Goal: Transaction & Acquisition: Purchase product/service

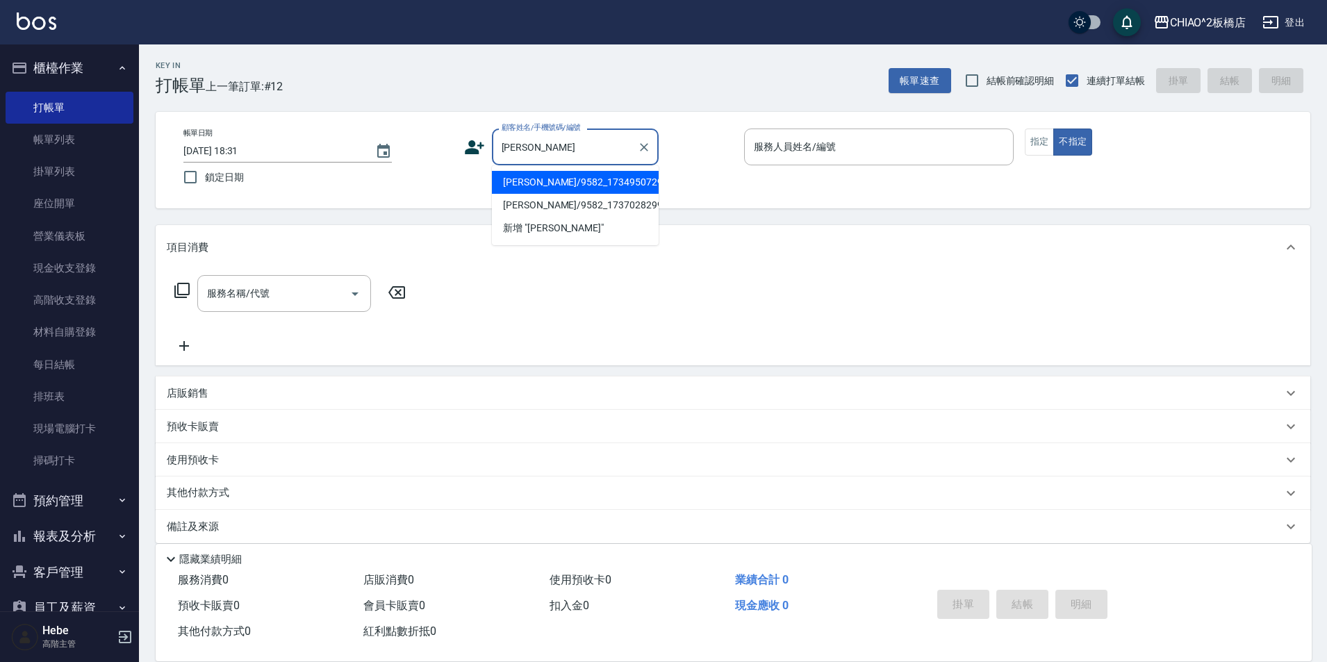
click at [577, 193] on li "[PERSON_NAME]/9582_1734950729/null" at bounding box center [575, 182] width 167 height 23
type input "[PERSON_NAME]/9582_1734950729/null"
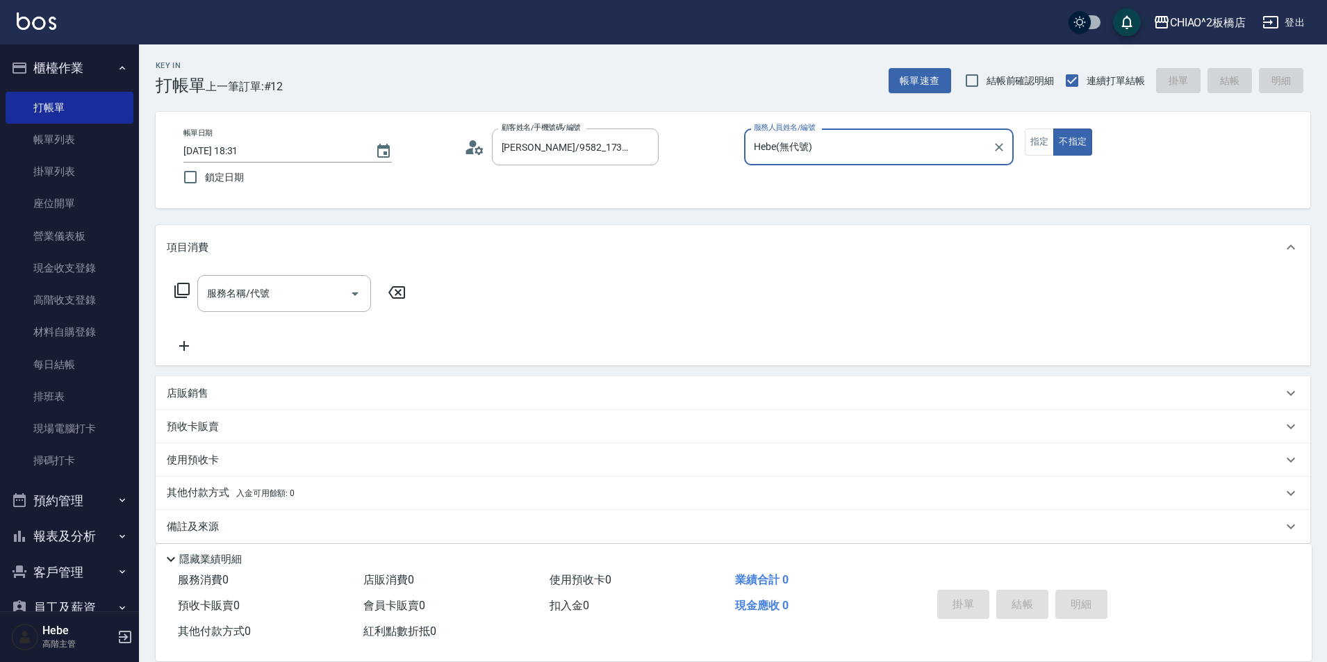
click at [800, 144] on input "Hebe(無代號)" at bounding box center [868, 147] width 236 height 24
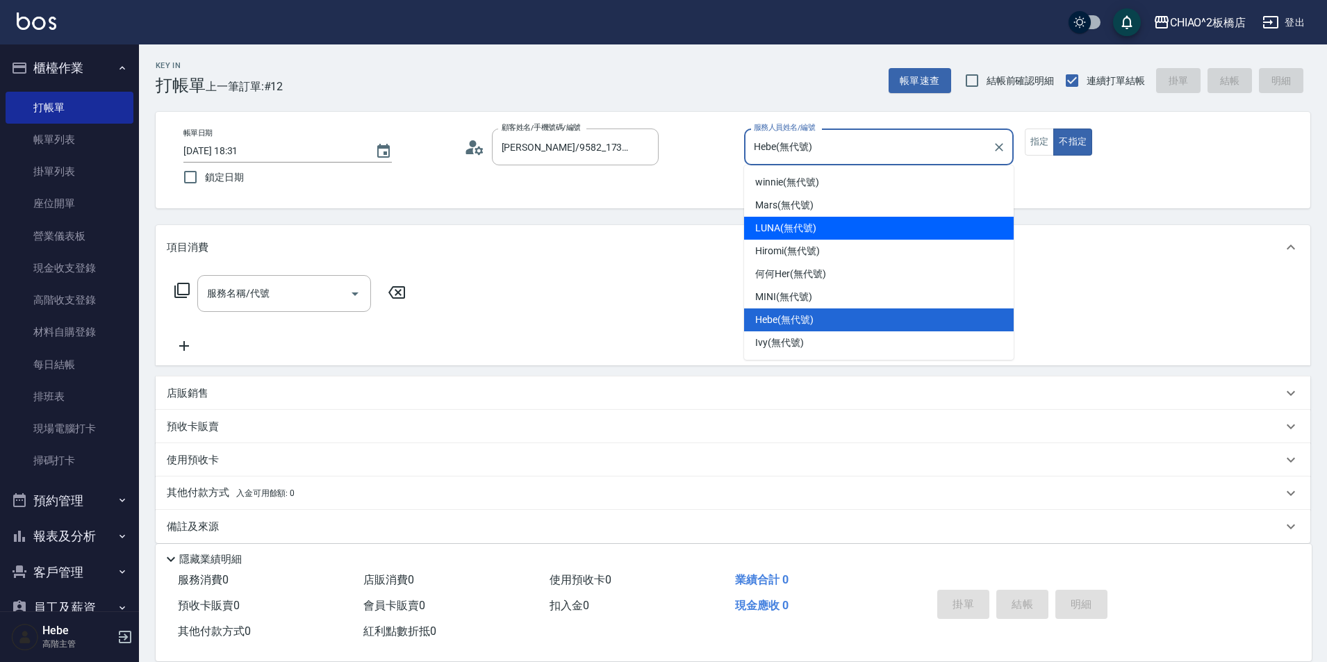
click at [785, 226] on span "LUNA (無代號)" at bounding box center [785, 228] width 61 height 15
type input "LUNA(無代號)"
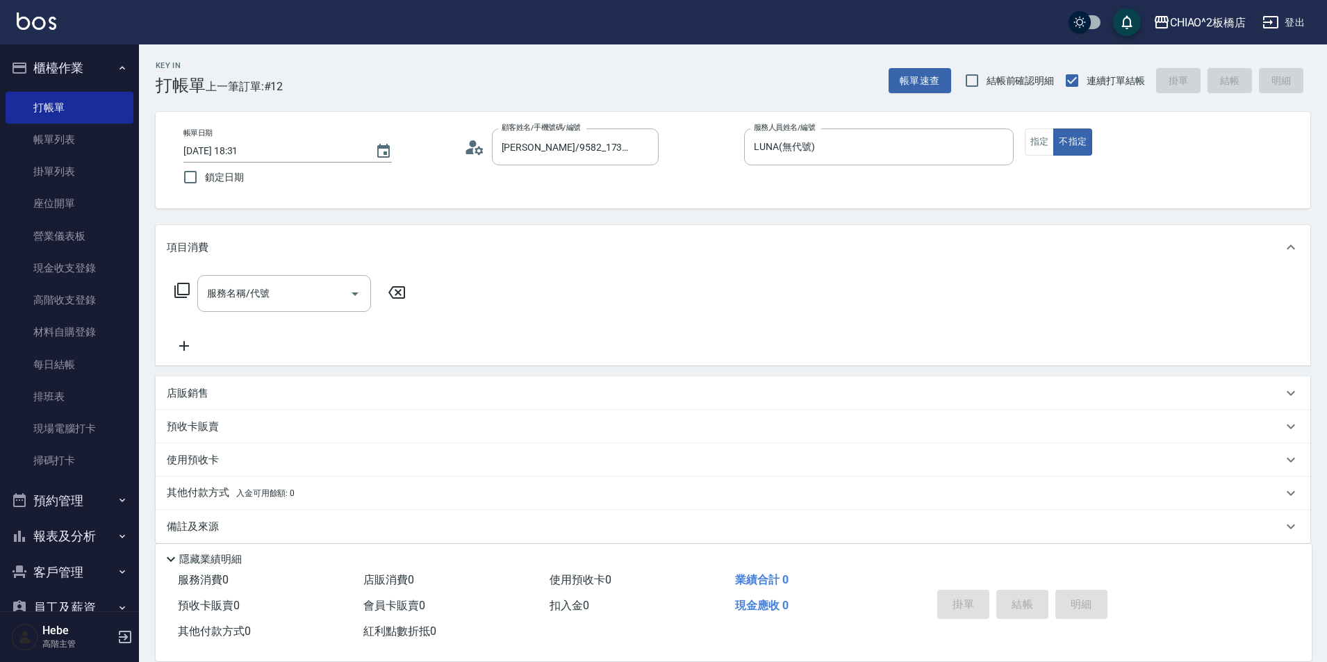
click at [1022, 150] on div "帳單日期 [DATE] 18:31 鎖定日期 顧客姓名/手機號碼/編號 [PERSON_NAME]/9582_1734950729/null 顧客姓名/手機號…" at bounding box center [732, 160] width 1121 height 63
click at [1035, 144] on button "指定" at bounding box center [1040, 142] width 30 height 27
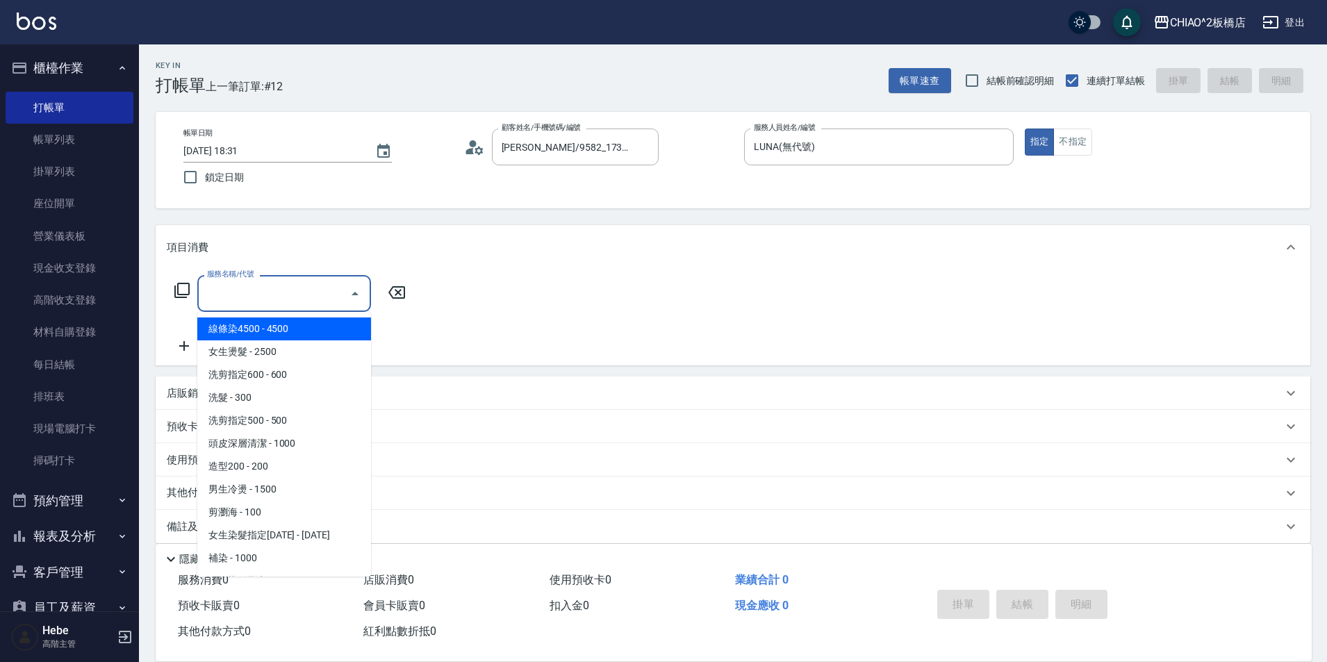
click at [295, 287] on input "服務名稱/代號" at bounding box center [274, 293] width 140 height 24
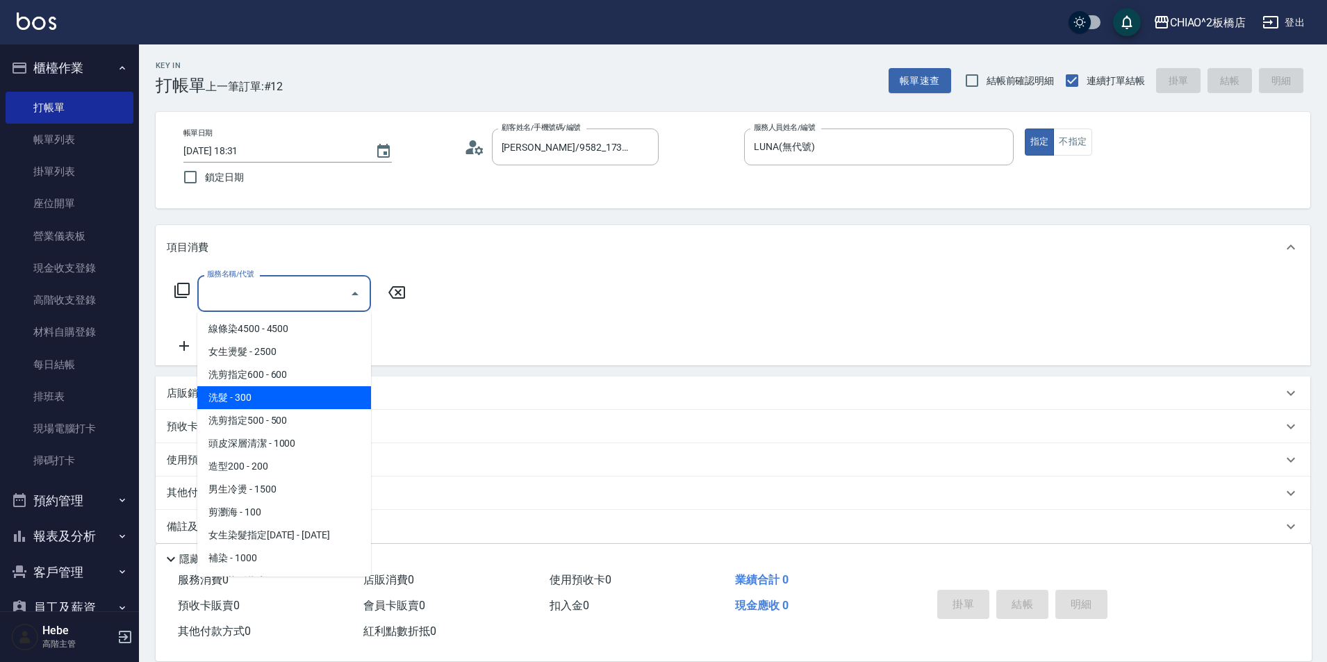
click at [292, 391] on span "洗髮 - 300" at bounding box center [284, 397] width 174 height 23
type input "洗髮(96679)"
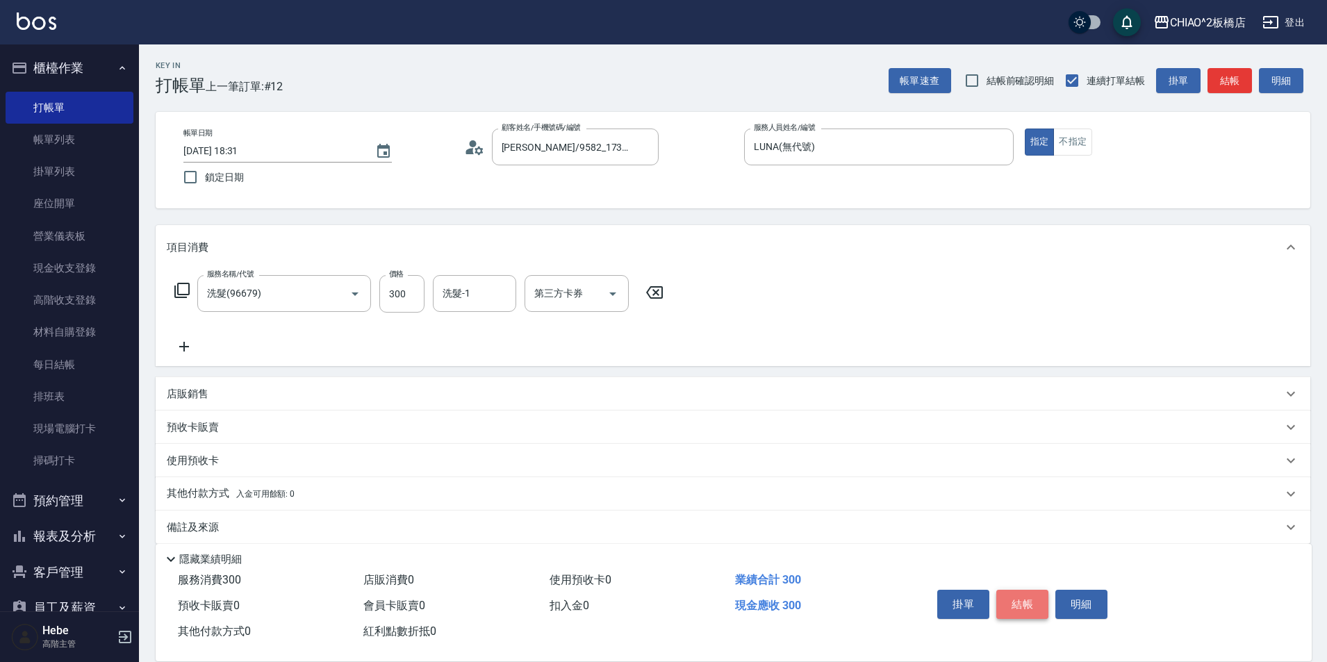
click at [1029, 590] on button "結帳" at bounding box center [1022, 604] width 52 height 29
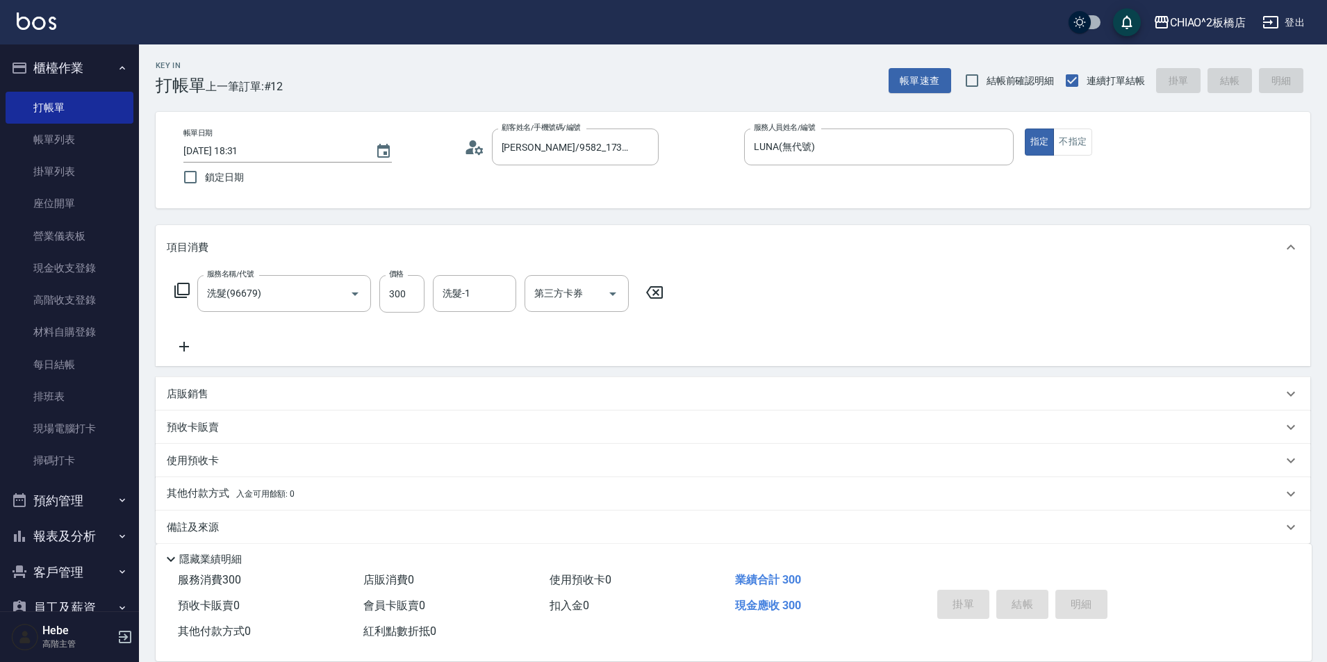
type input "[DATE] 19:36"
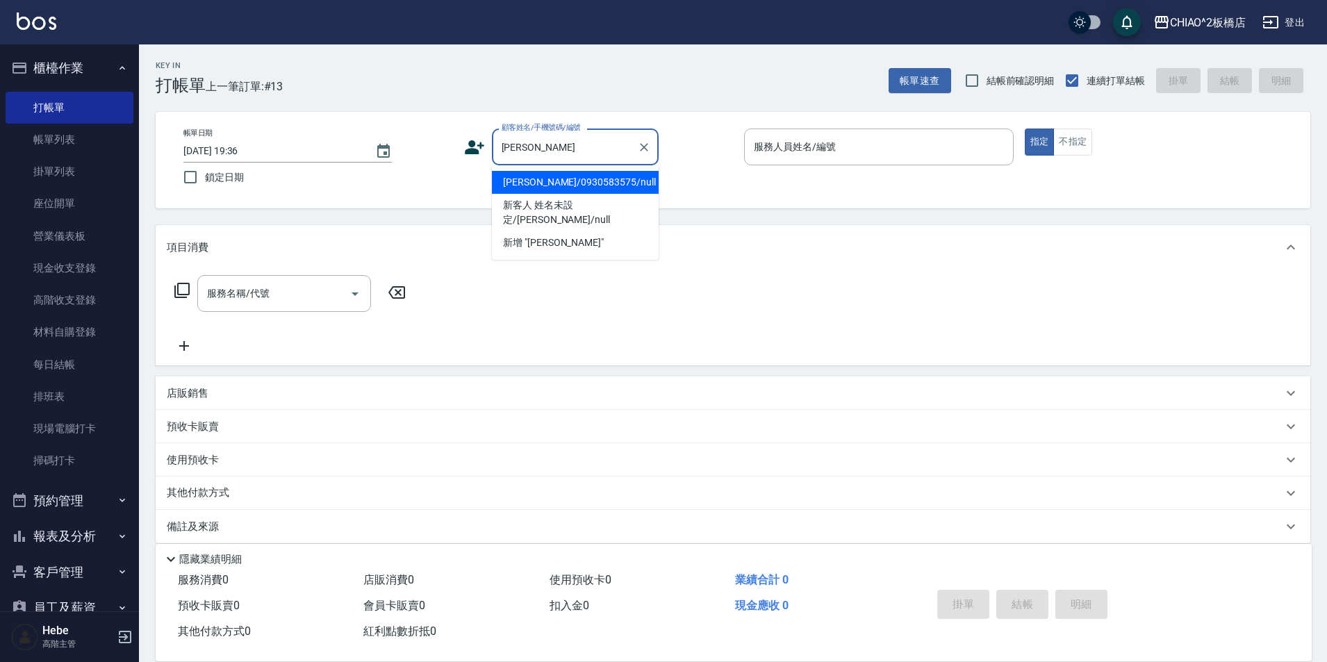
click at [577, 179] on li "[PERSON_NAME]/0930583575/null" at bounding box center [575, 182] width 167 height 23
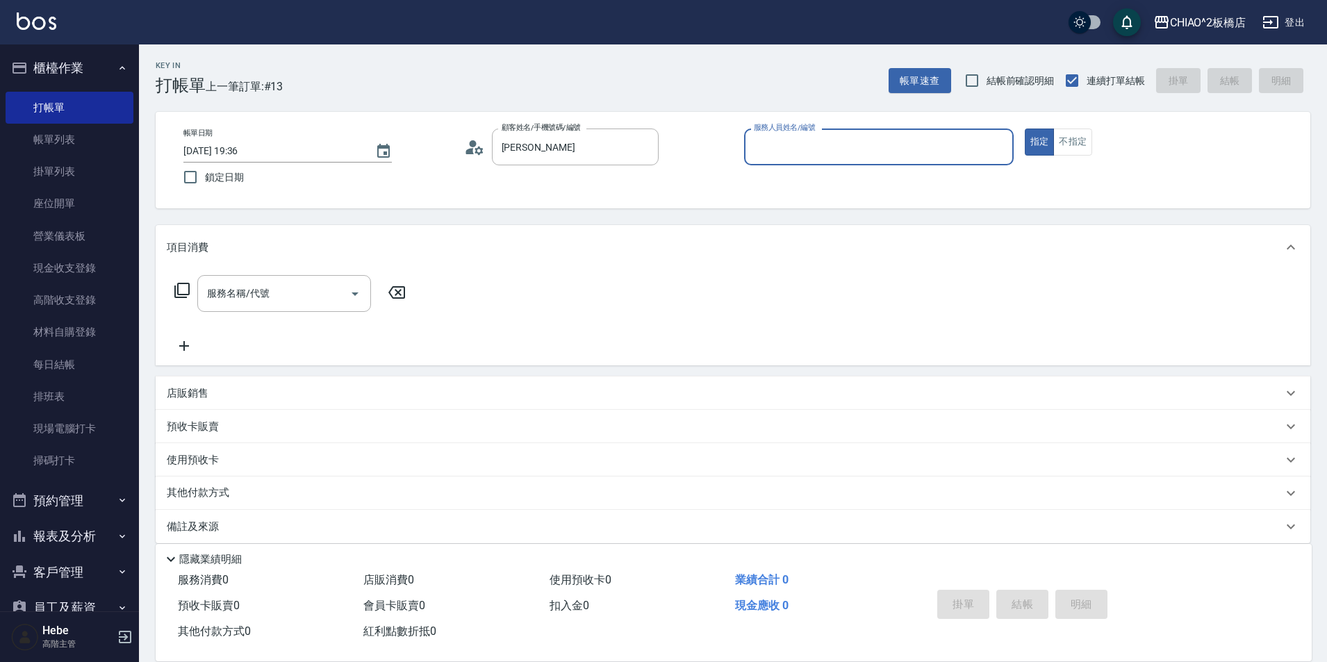
type input "[PERSON_NAME]/0930583575/null"
click at [775, 151] on input "服務人員姓名/編號" at bounding box center [878, 147] width 257 height 24
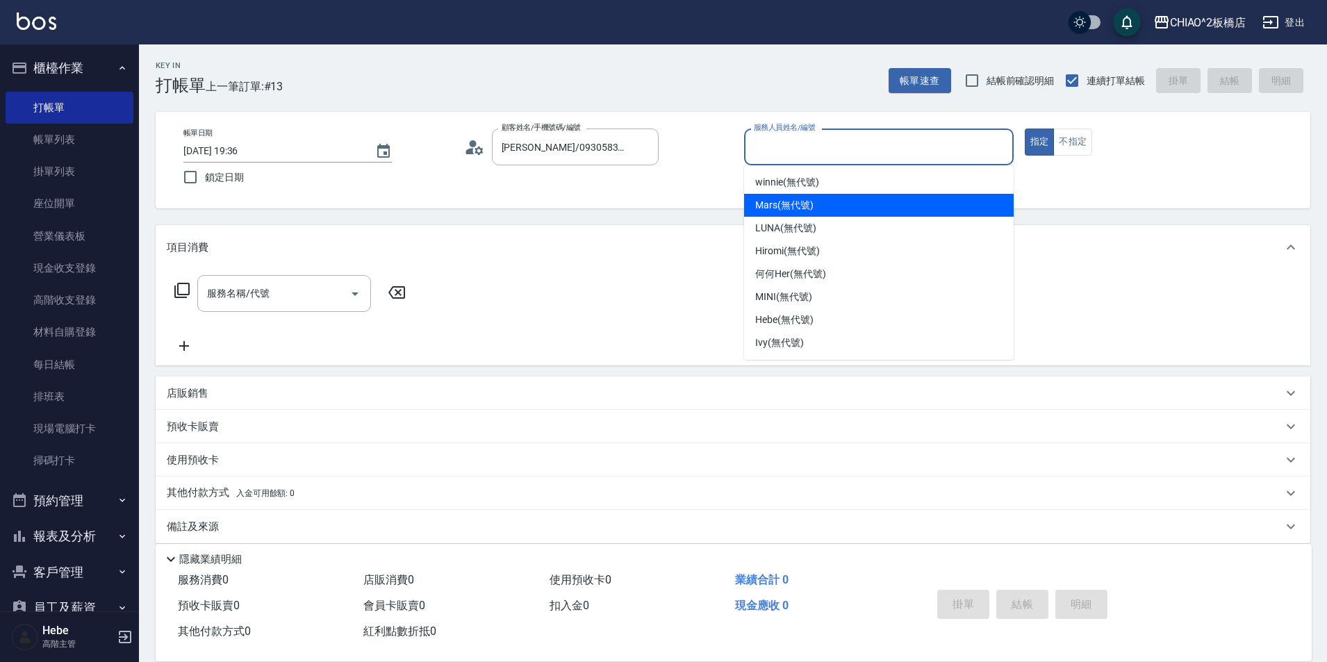
click at [776, 206] on span "Mars (無代號)" at bounding box center [784, 205] width 58 height 15
type input "Mars(無代號)"
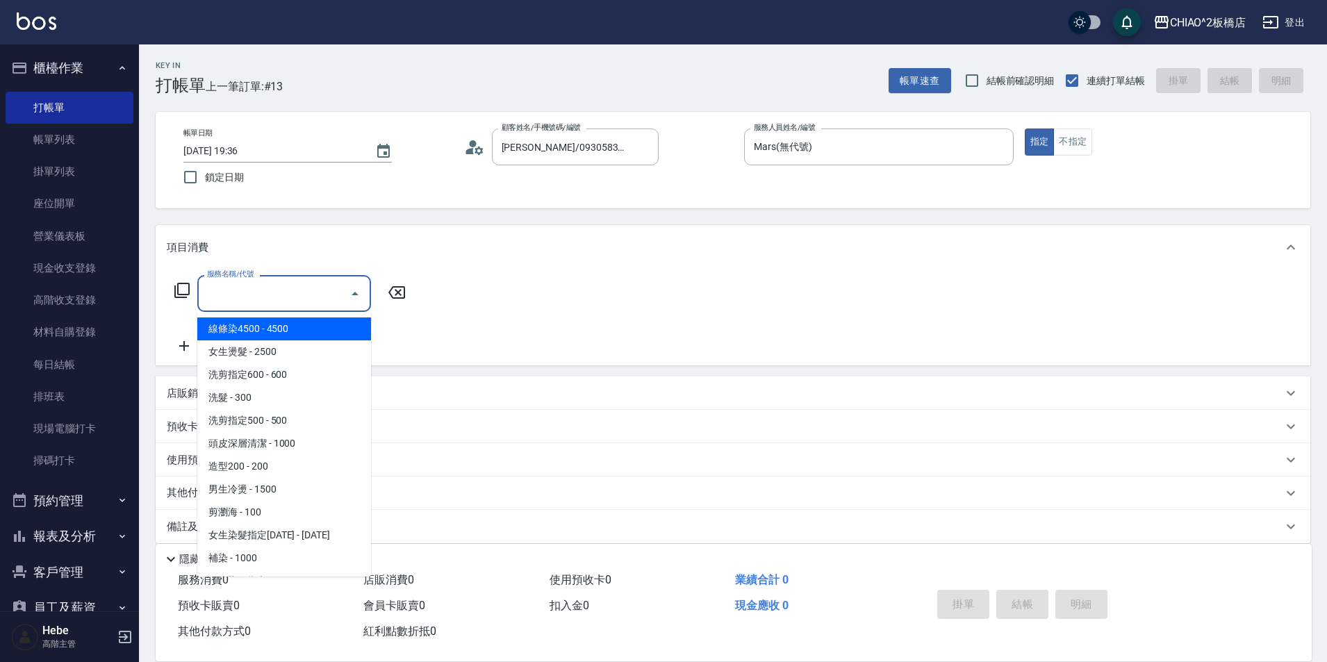
click at [327, 289] on input "服務名稱/代號" at bounding box center [274, 293] width 140 height 24
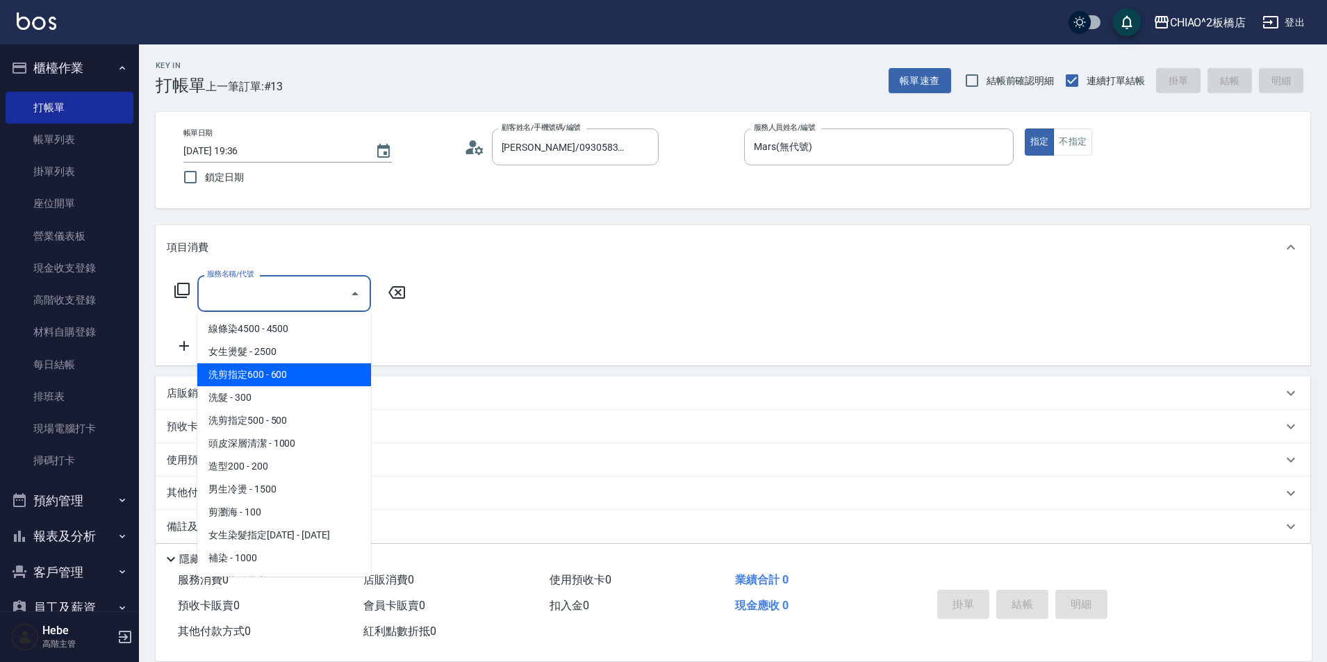
click at [300, 372] on span "洗剪指定600 - 600" at bounding box center [284, 374] width 174 height 23
type input "洗剪指定600(96678)"
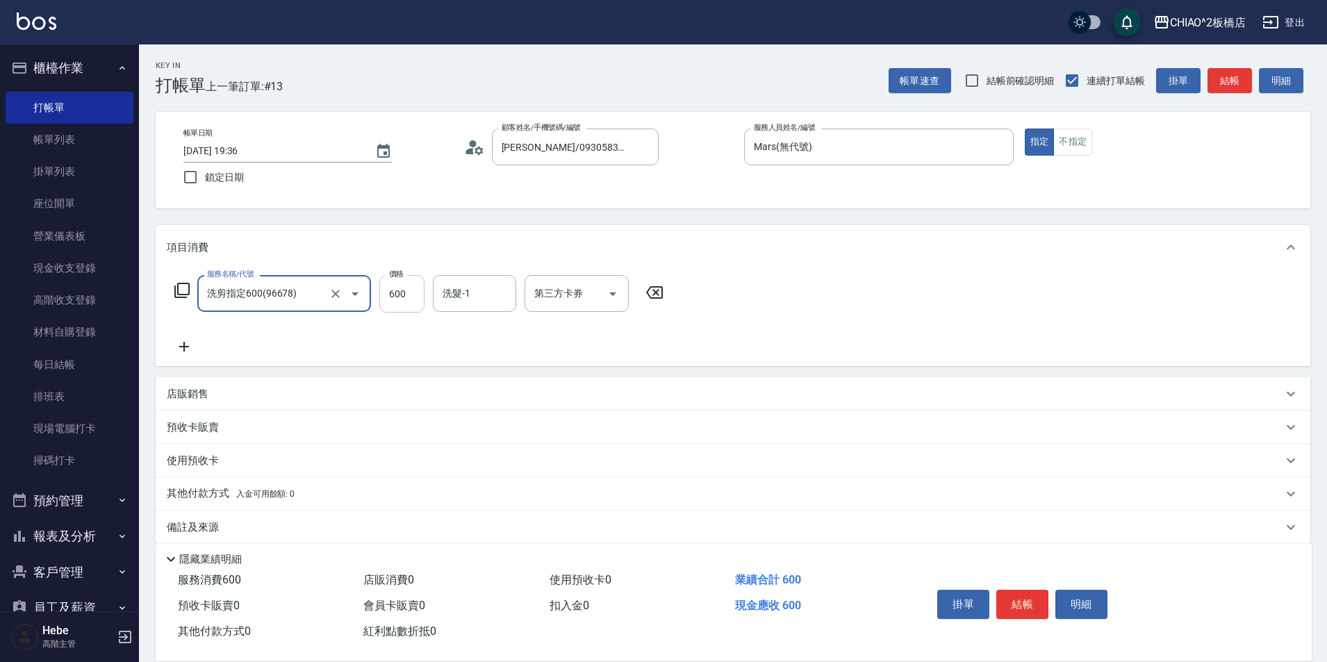
click at [404, 297] on input "600" at bounding box center [401, 294] width 45 height 38
type input "718"
click at [214, 495] on p "其他付款方式 入金可用餘額: 0" at bounding box center [231, 493] width 128 height 15
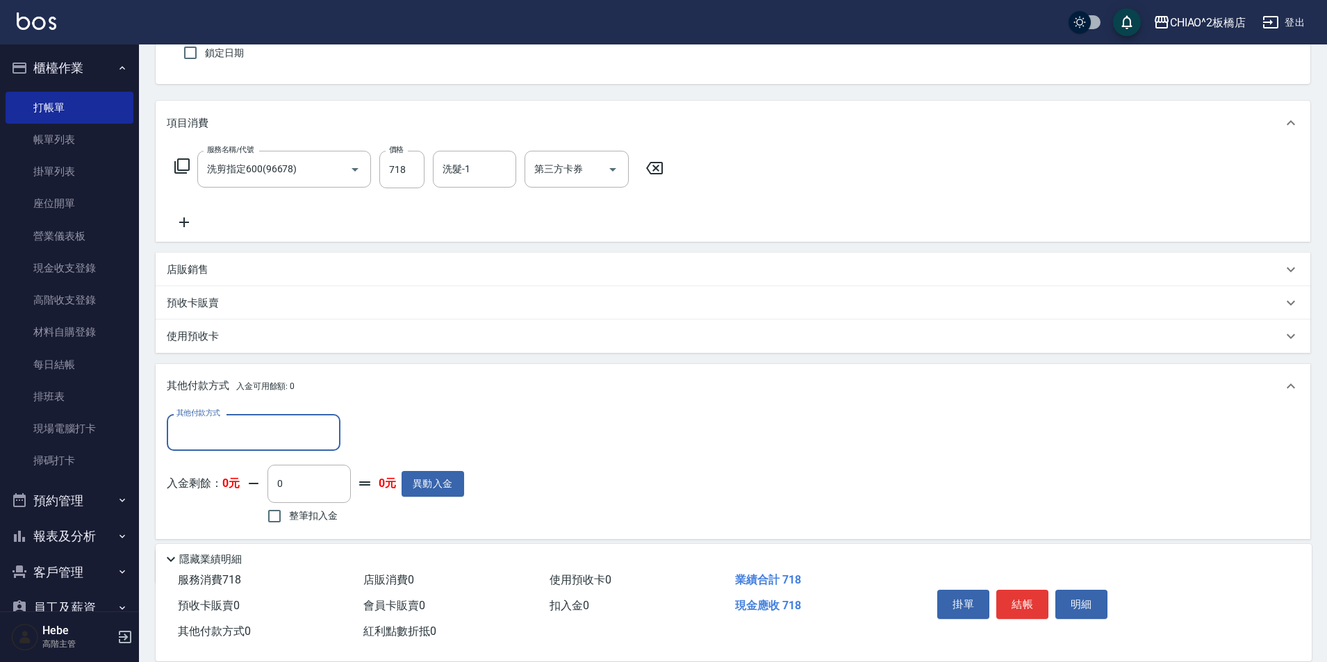
scroll to position [139, 0]
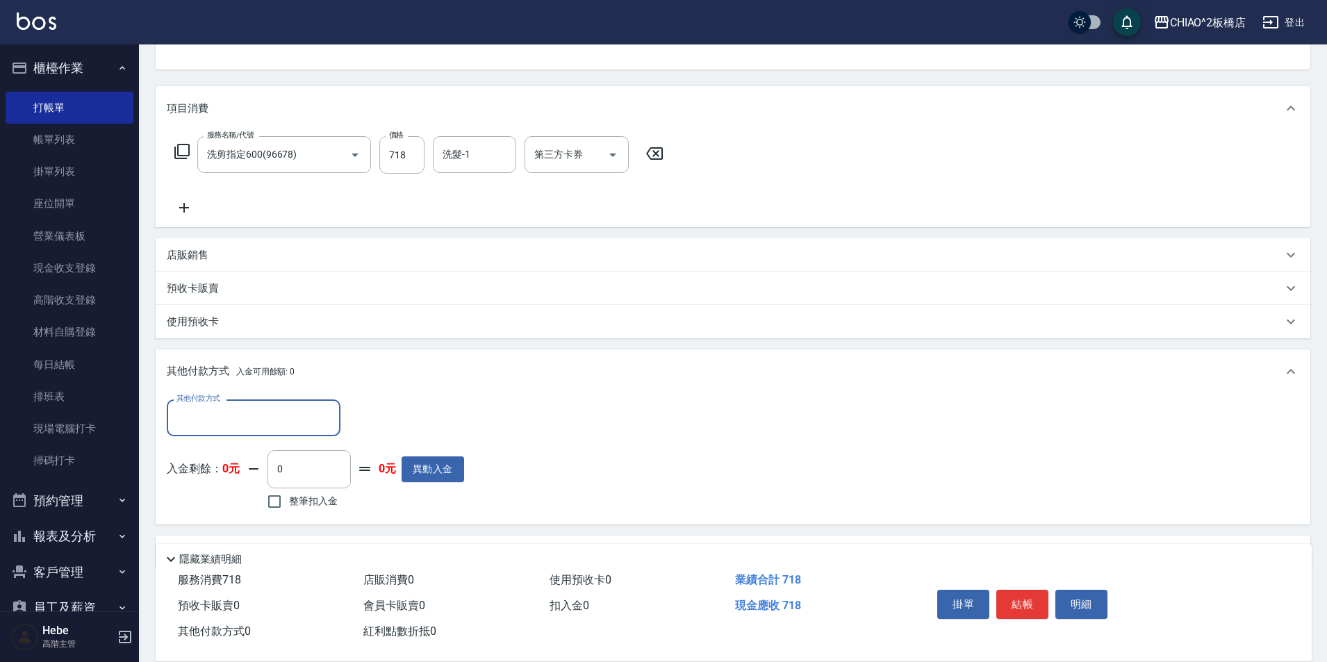
click at [216, 413] on input "其他付款方式" at bounding box center [253, 418] width 161 height 24
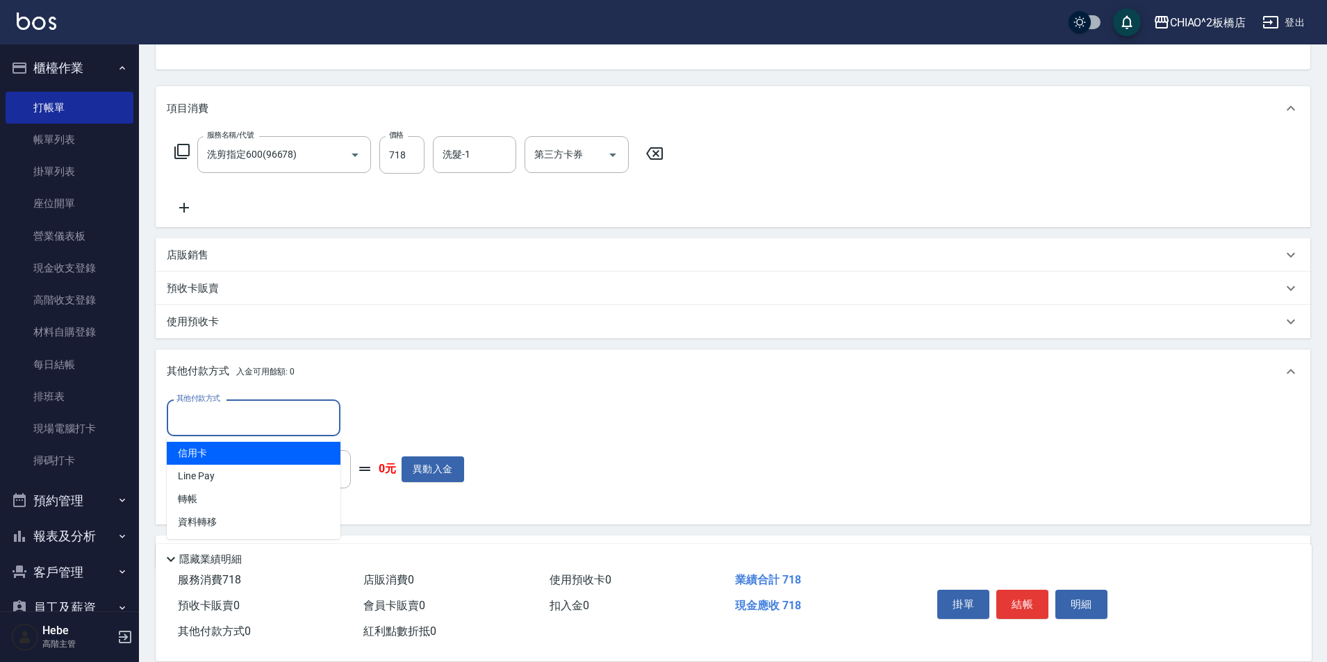
click at [222, 450] on span "信用卡" at bounding box center [254, 453] width 174 height 23
click at [258, 419] on input "信用卡" at bounding box center [243, 418] width 140 height 24
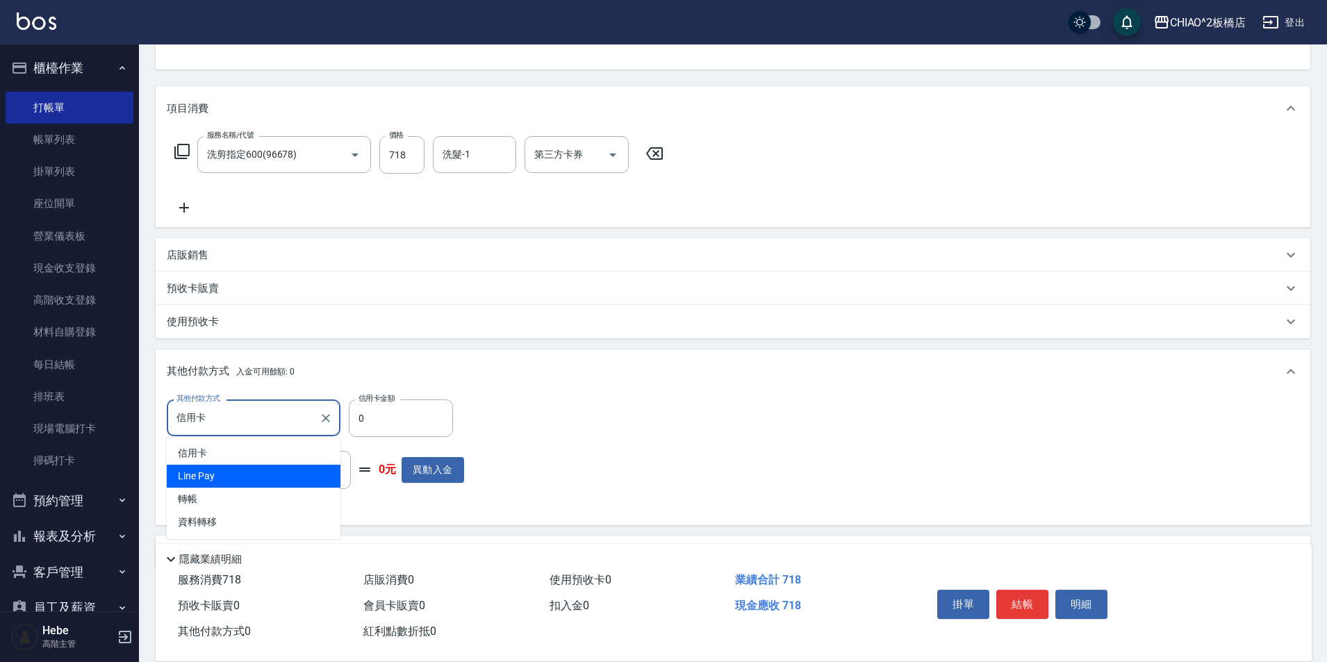
click at [235, 485] on span "Line Pay" at bounding box center [254, 476] width 174 height 23
type input "Line Pay"
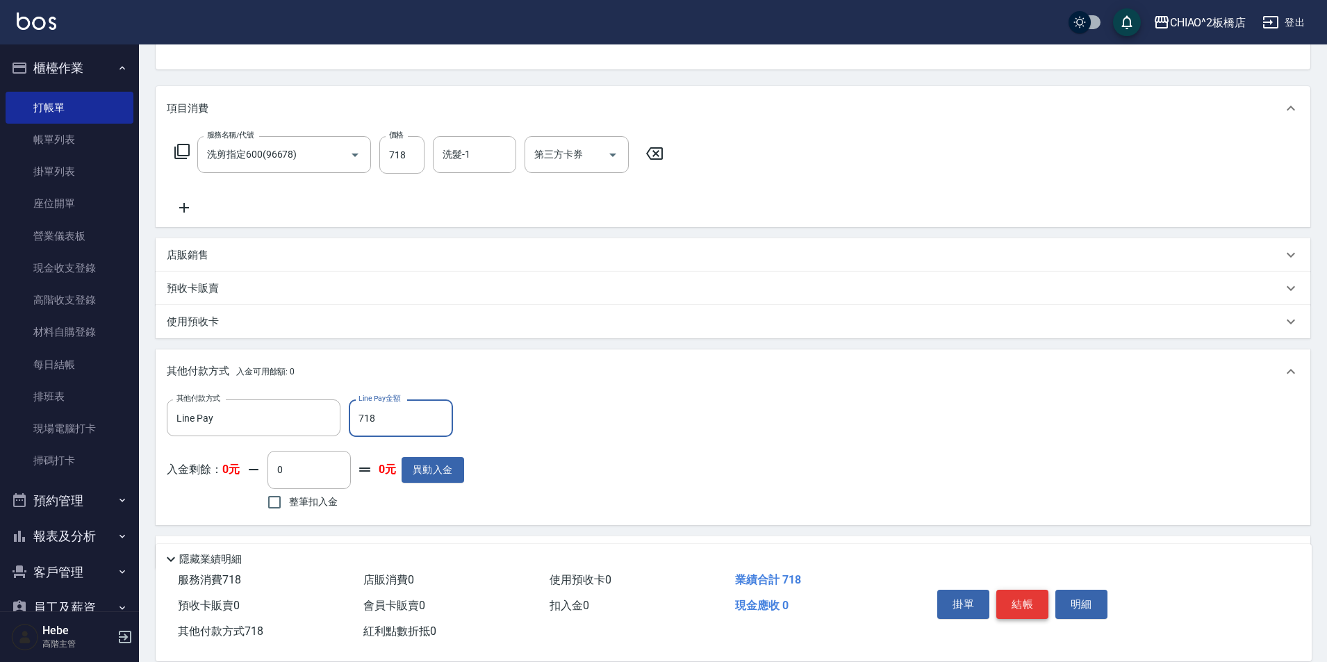
type input "718"
click at [1010, 597] on button "結帳" at bounding box center [1022, 604] width 52 height 29
type input "[DATE] 19:37"
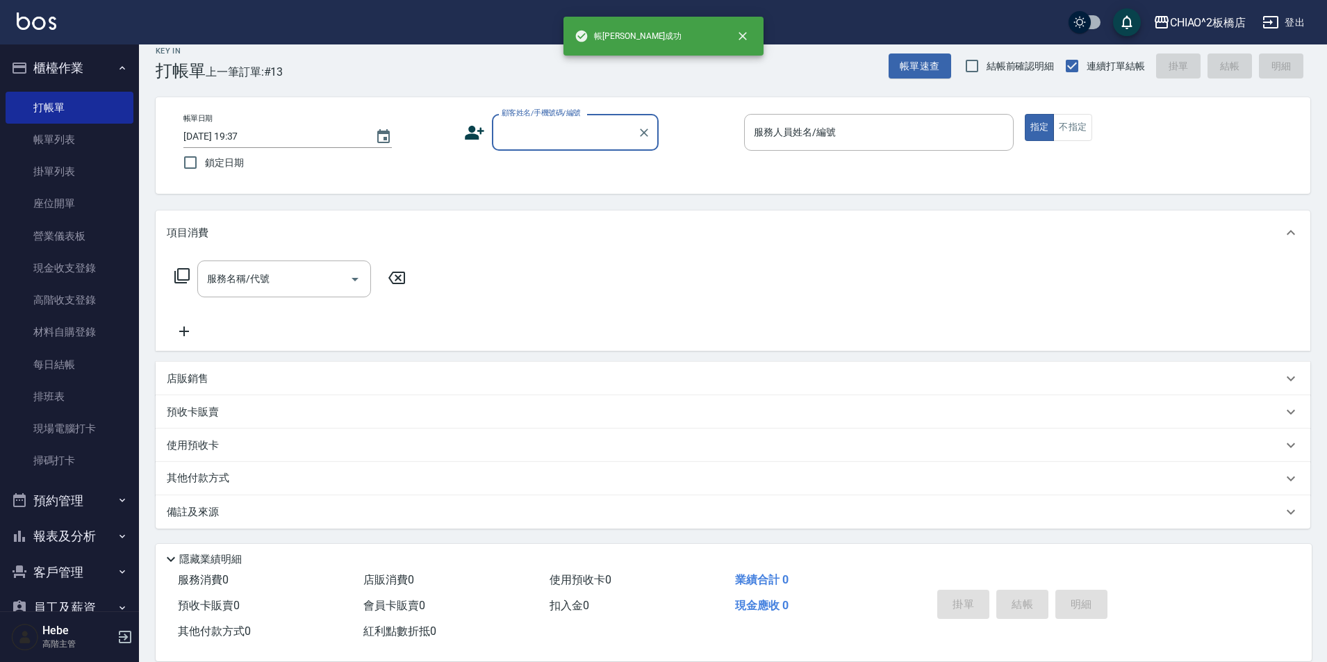
scroll to position [0, 0]
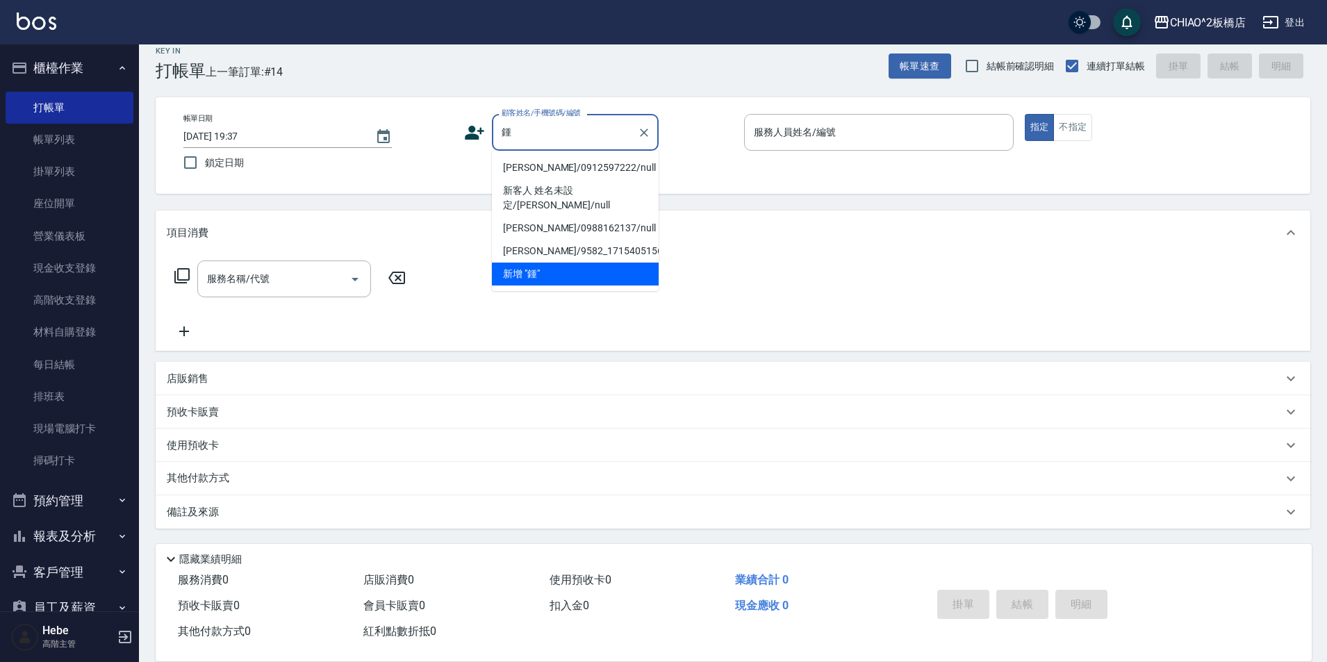
click at [572, 162] on li "[PERSON_NAME]/0912597222/null" at bounding box center [575, 167] width 167 height 23
type input "[PERSON_NAME]/0912597222/null"
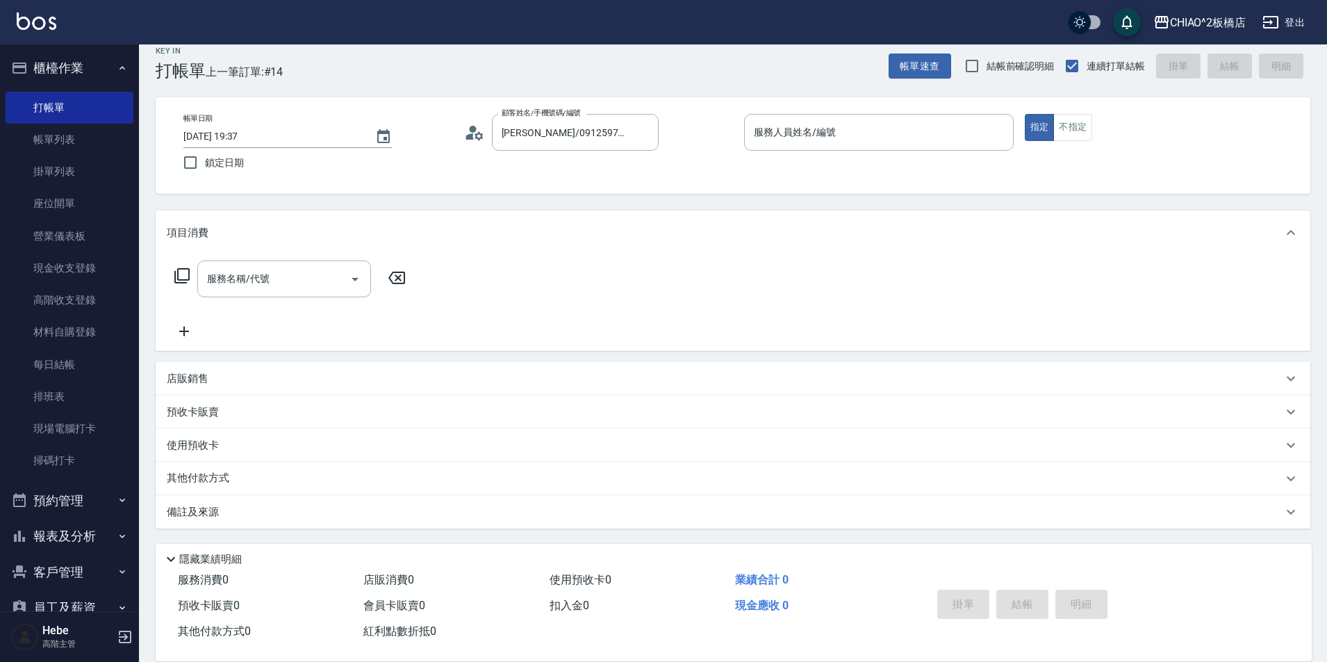
click at [606, 167] on div "帳單日期 [DATE] 19:37 鎖定日期 顧客姓名/手機號碼/編號 [PERSON_NAME]/0912597222/null 顧客姓名/手機號碼/編號 …" at bounding box center [732, 145] width 1121 height 63
type input "Hebe(無代號)"
click at [290, 279] on input "服務名稱/代號" at bounding box center [274, 279] width 140 height 24
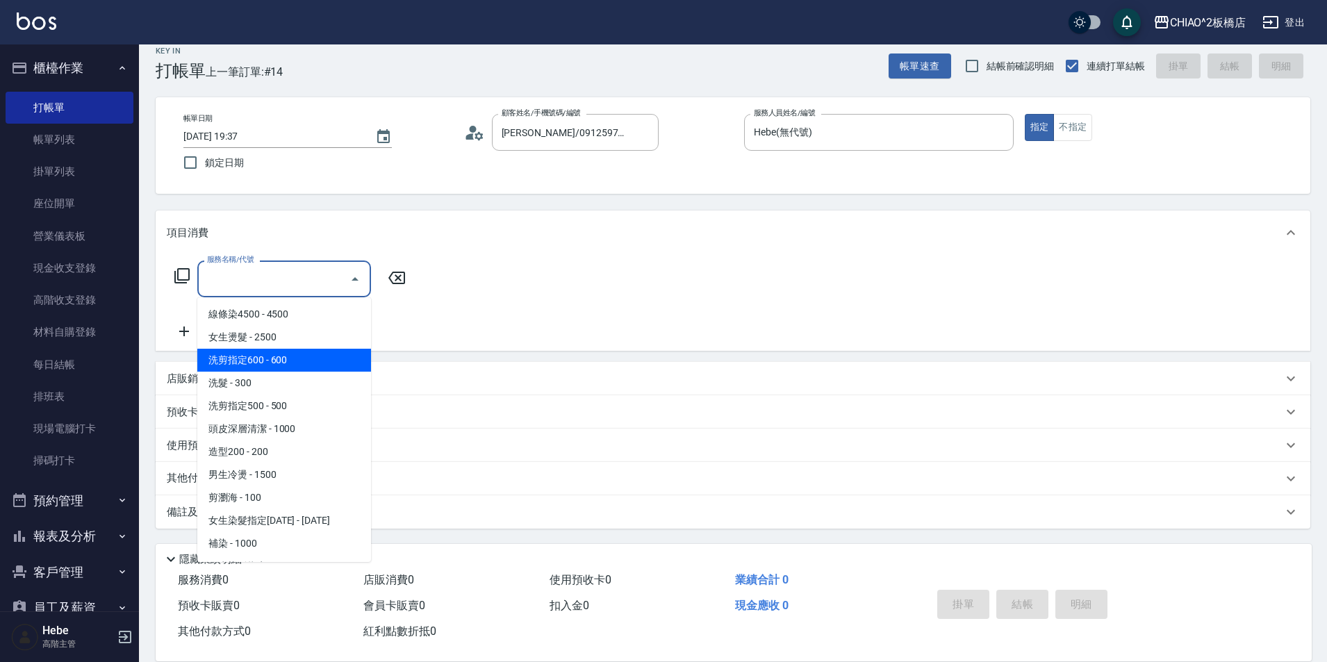
click at [283, 350] on span "洗剪指定600 - 600" at bounding box center [284, 360] width 174 height 23
type input "洗剪指定600(96678)"
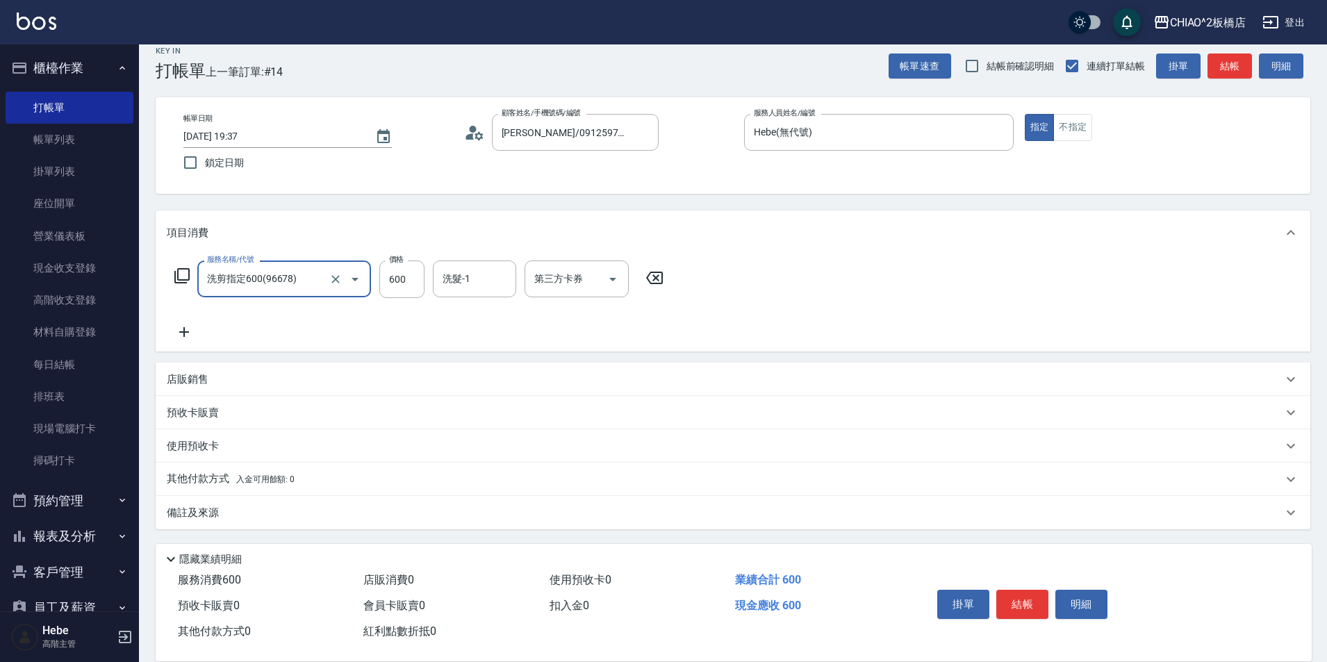
click at [187, 329] on icon at bounding box center [184, 332] width 35 height 17
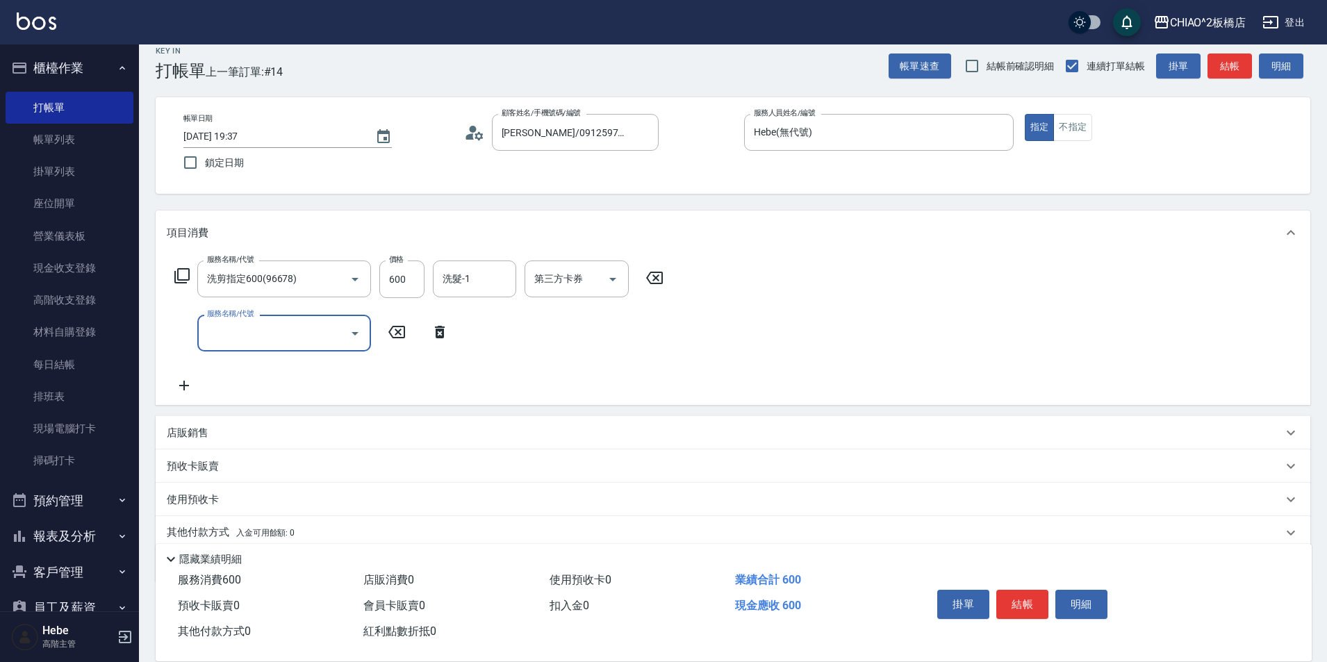
click at [238, 329] on div "服務名稱/代號 服務名稱/代號" at bounding box center [284, 333] width 174 height 37
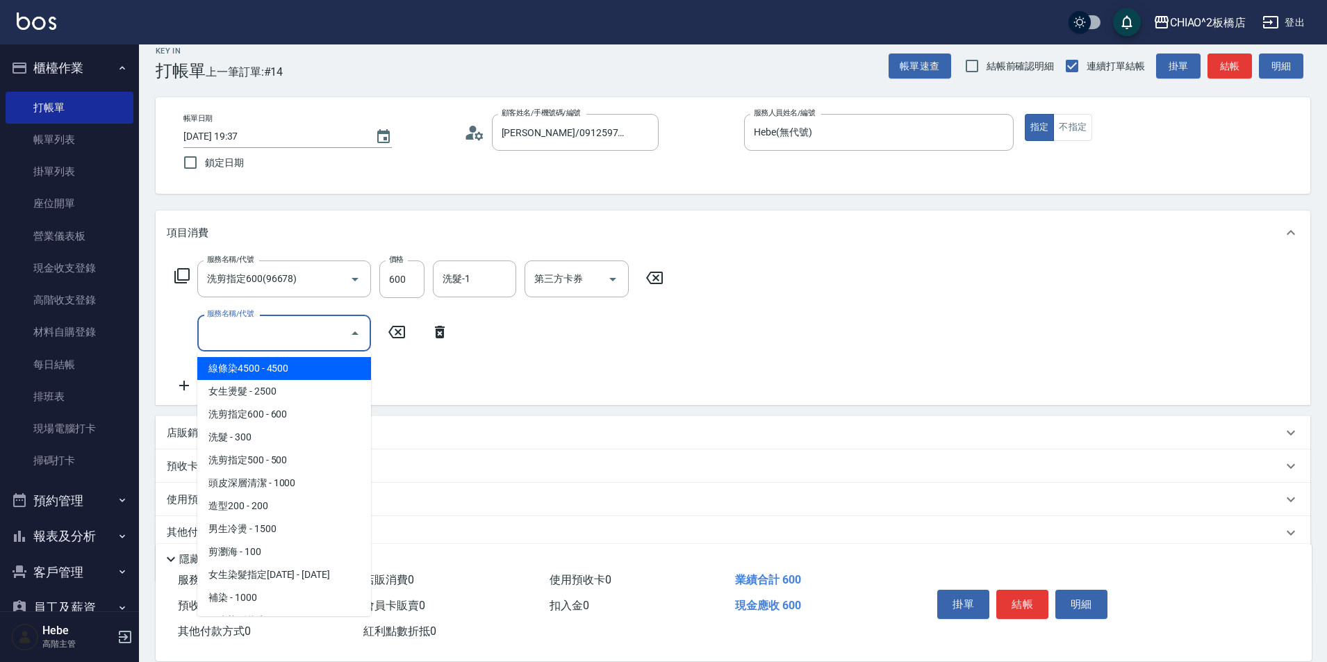
click at [248, 345] on input "服務名稱/代號" at bounding box center [274, 333] width 140 height 24
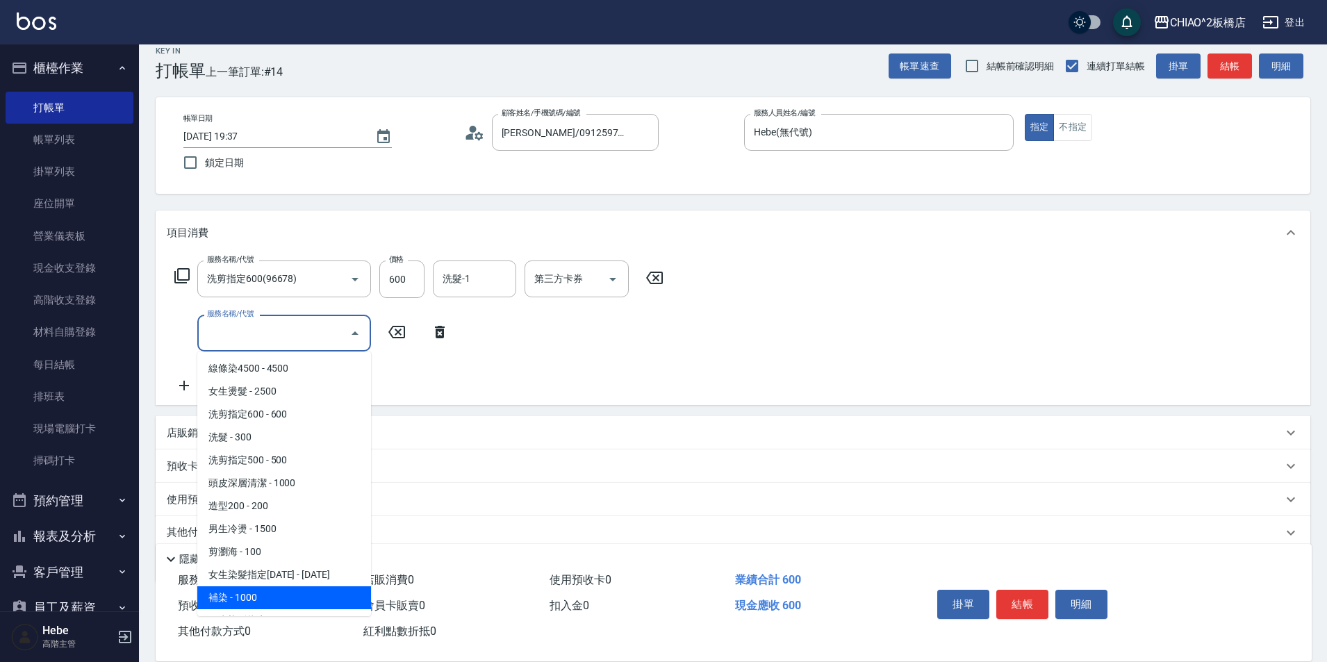
click at [290, 590] on span "補染 - 1000" at bounding box center [284, 597] width 174 height 23
type input "補染(96701)"
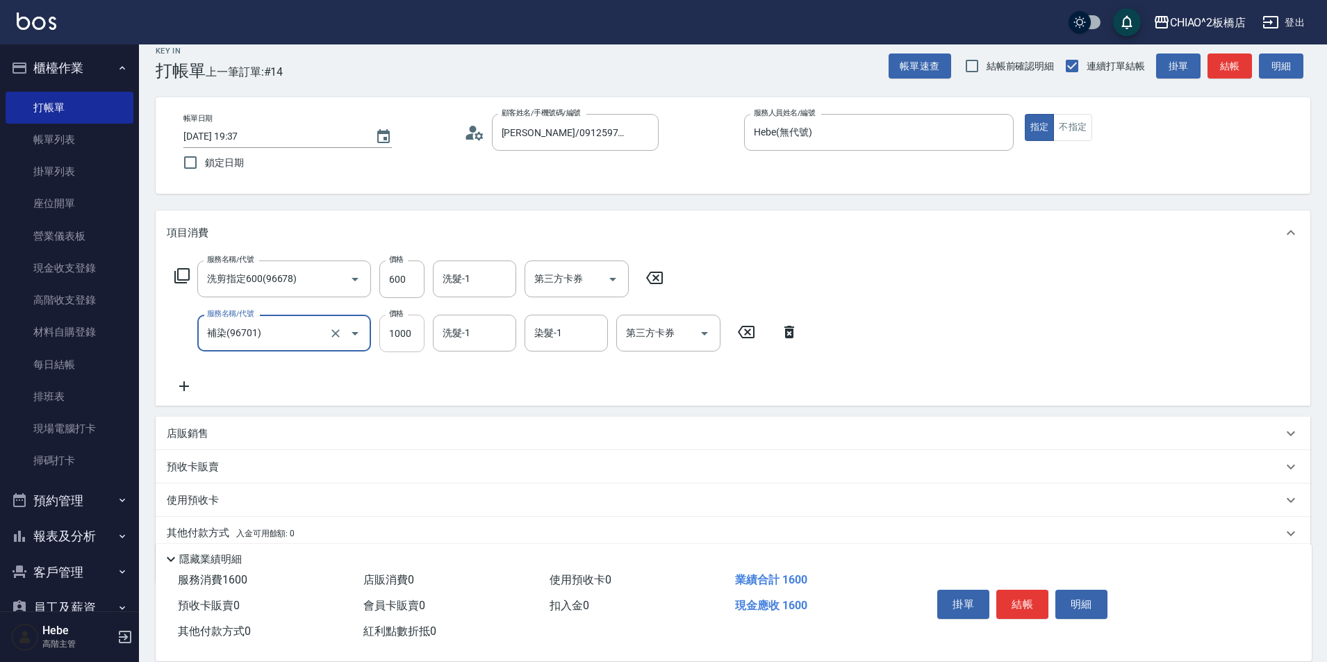
click at [405, 330] on input "1000" at bounding box center [401, 334] width 45 height 38
type input "1400"
click at [1014, 597] on button "結帳" at bounding box center [1022, 604] width 52 height 29
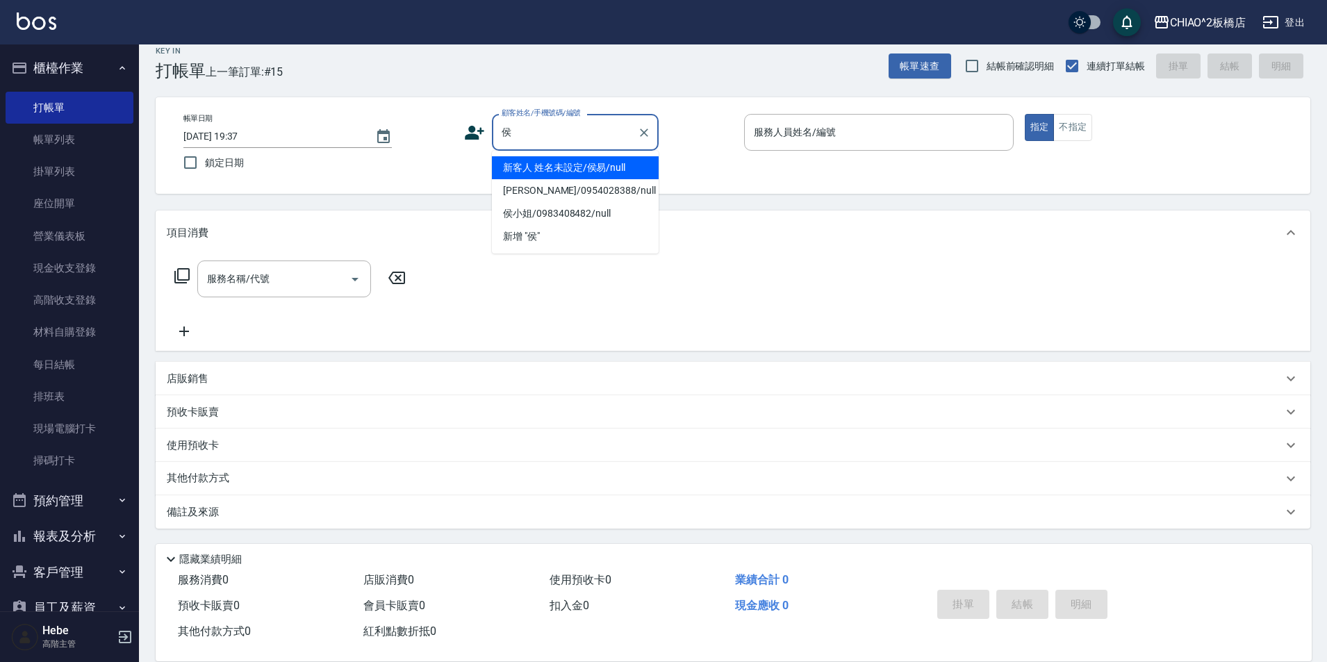
click at [574, 173] on li "新客人 姓名未設定/侯易/null" at bounding box center [575, 167] width 167 height 23
type input "新客人 姓名未設定/侯易/null"
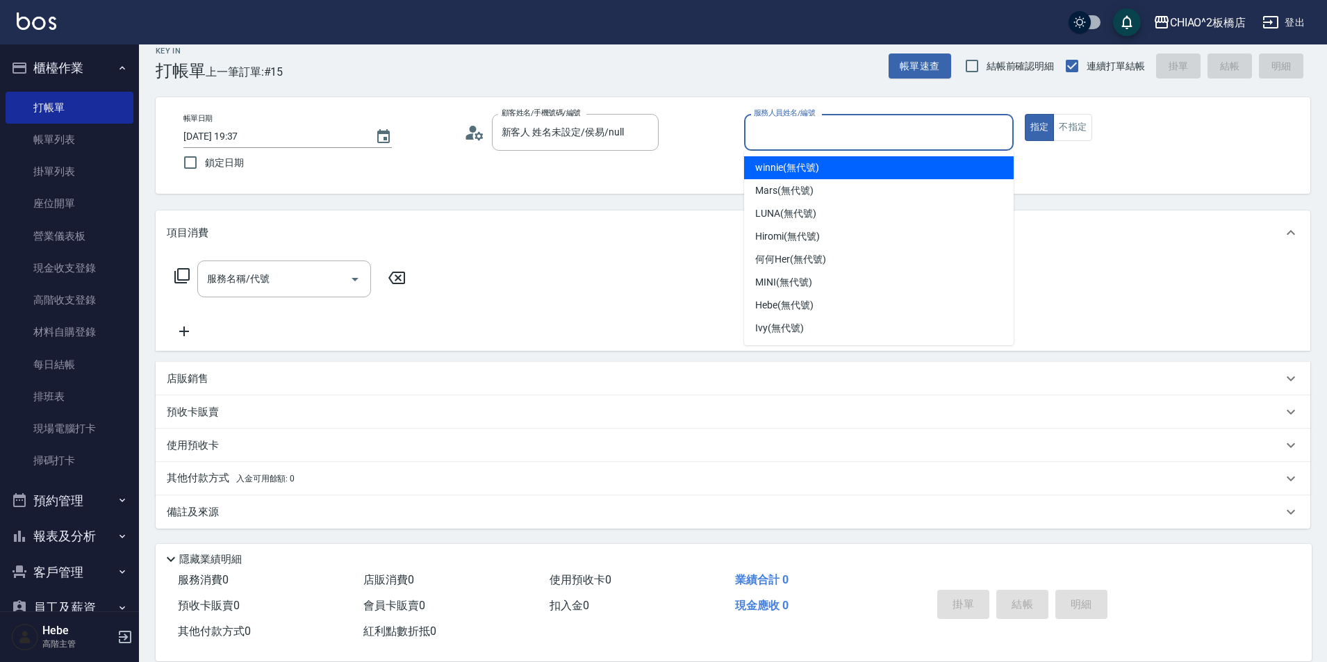
click at [797, 139] on input "服務人員姓名/編號" at bounding box center [878, 132] width 257 height 24
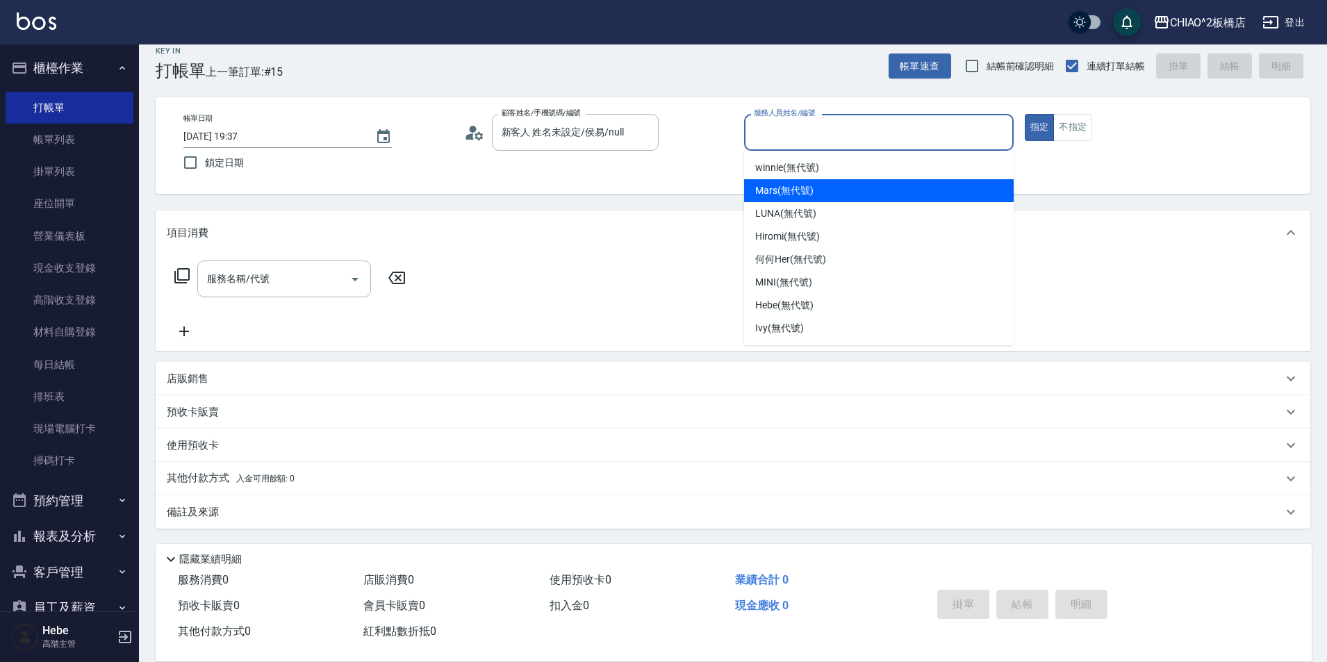
drag, startPoint x: 778, startPoint y: 183, endPoint x: 506, endPoint y: 272, distance: 285.8
click at [771, 185] on span "Mars (無代號)" at bounding box center [784, 190] width 58 height 15
type input "Mars(無代號)"
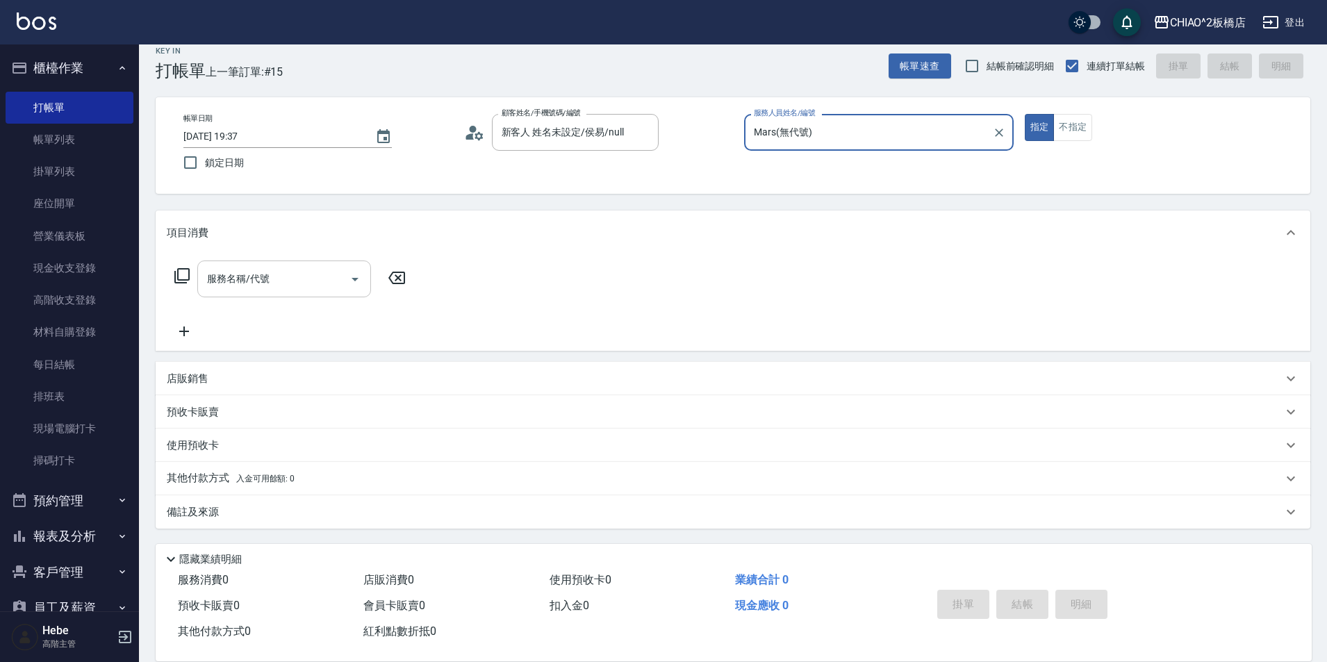
click at [288, 283] on input "服務名稱/代號" at bounding box center [274, 279] width 140 height 24
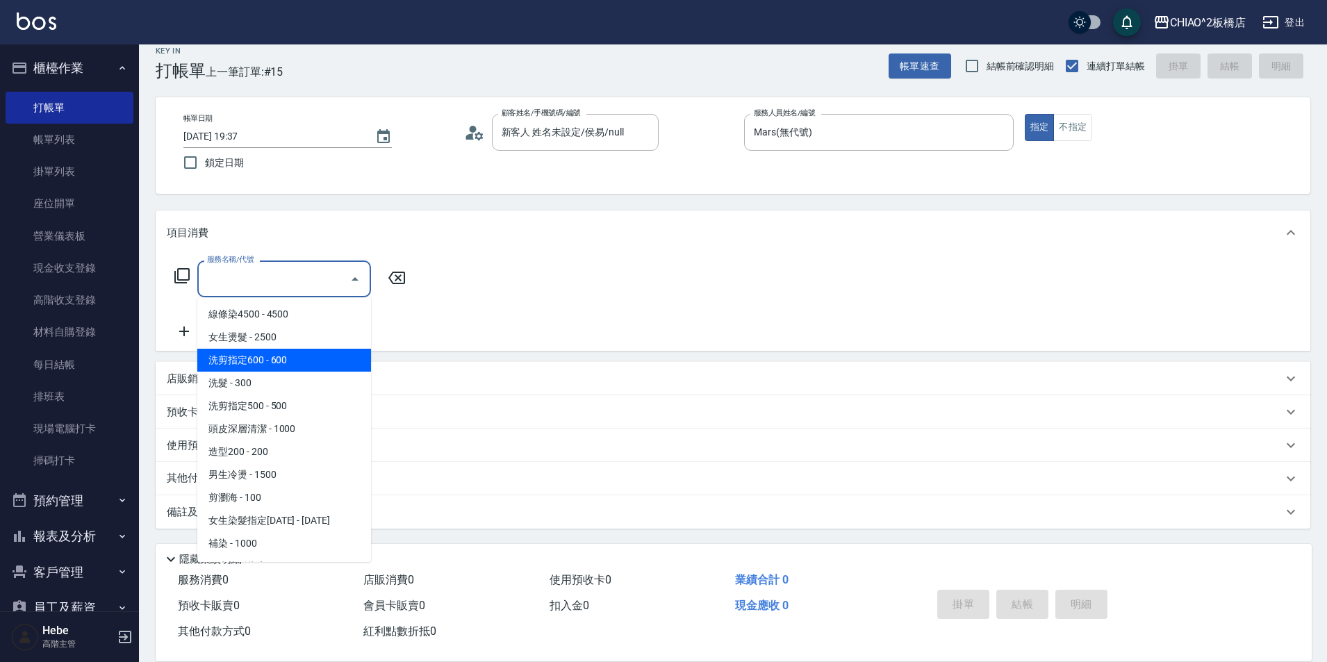
click at [270, 367] on span "洗剪指定600 - 600" at bounding box center [284, 360] width 174 height 23
type input "洗剪指定600(96678)"
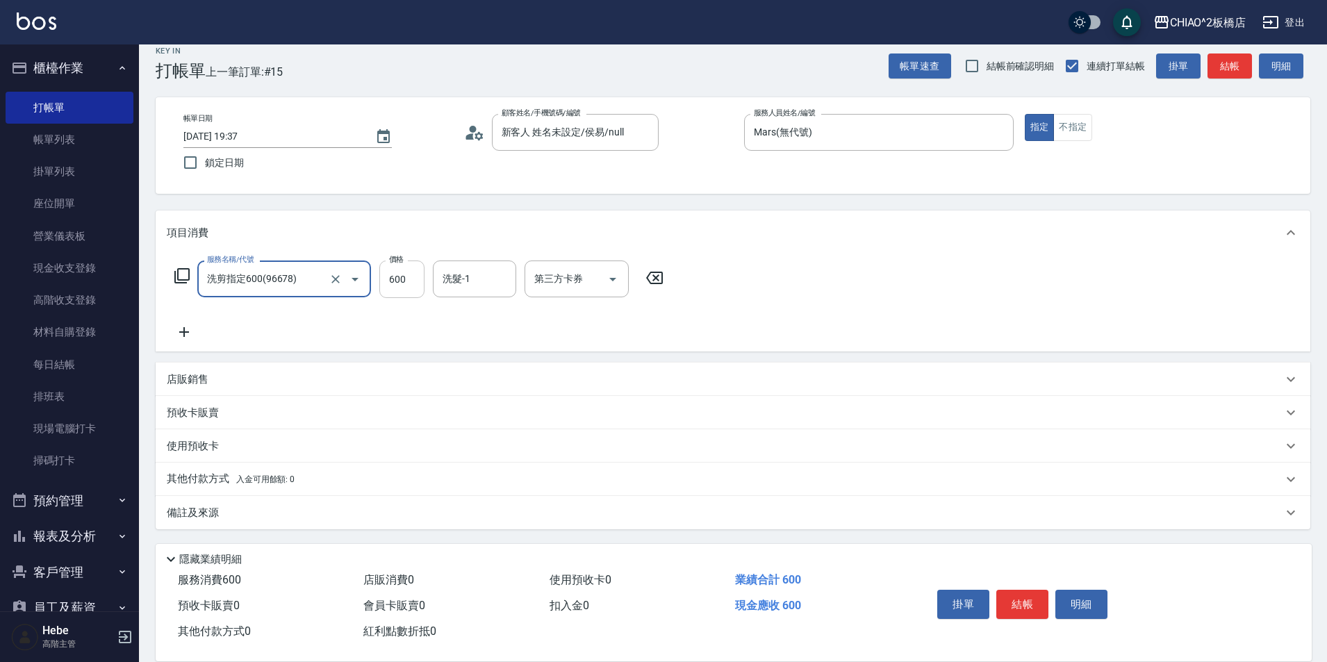
click at [412, 270] on input "600" at bounding box center [401, 279] width 45 height 38
type input "700"
click at [194, 485] on p "其他付款方式 入金可用餘額: 0" at bounding box center [231, 479] width 128 height 15
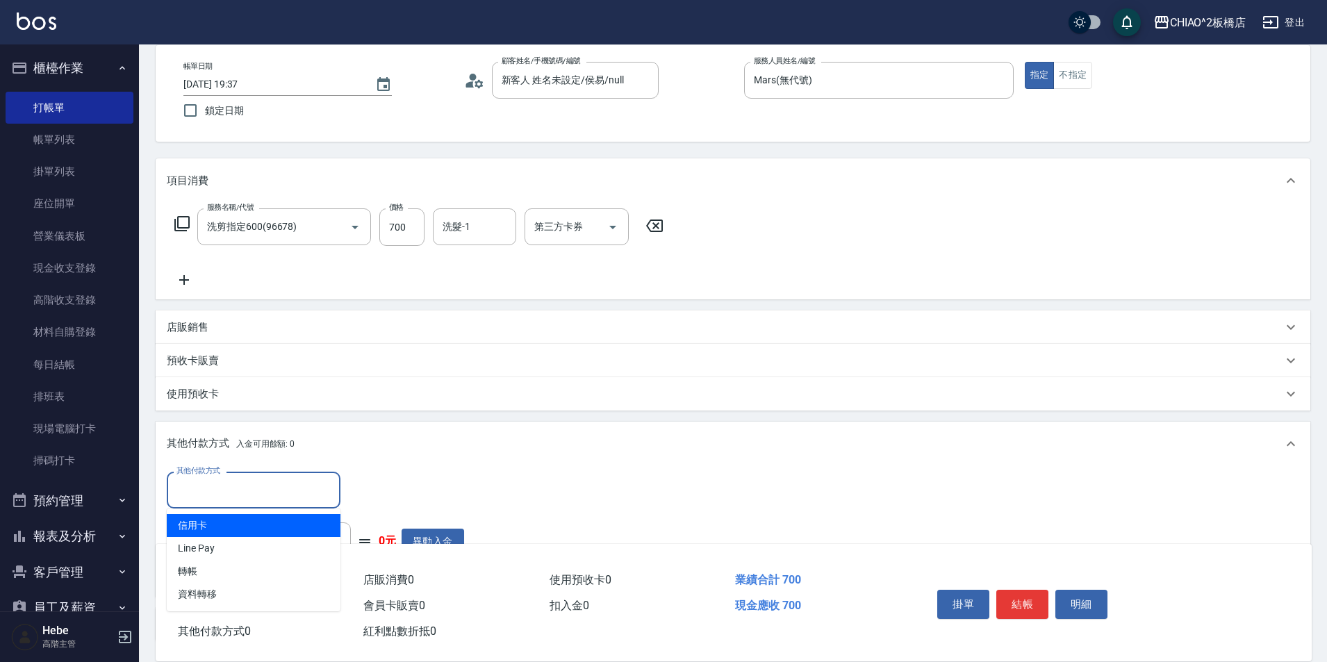
click at [195, 479] on input "其他付款方式" at bounding box center [253, 490] width 161 height 24
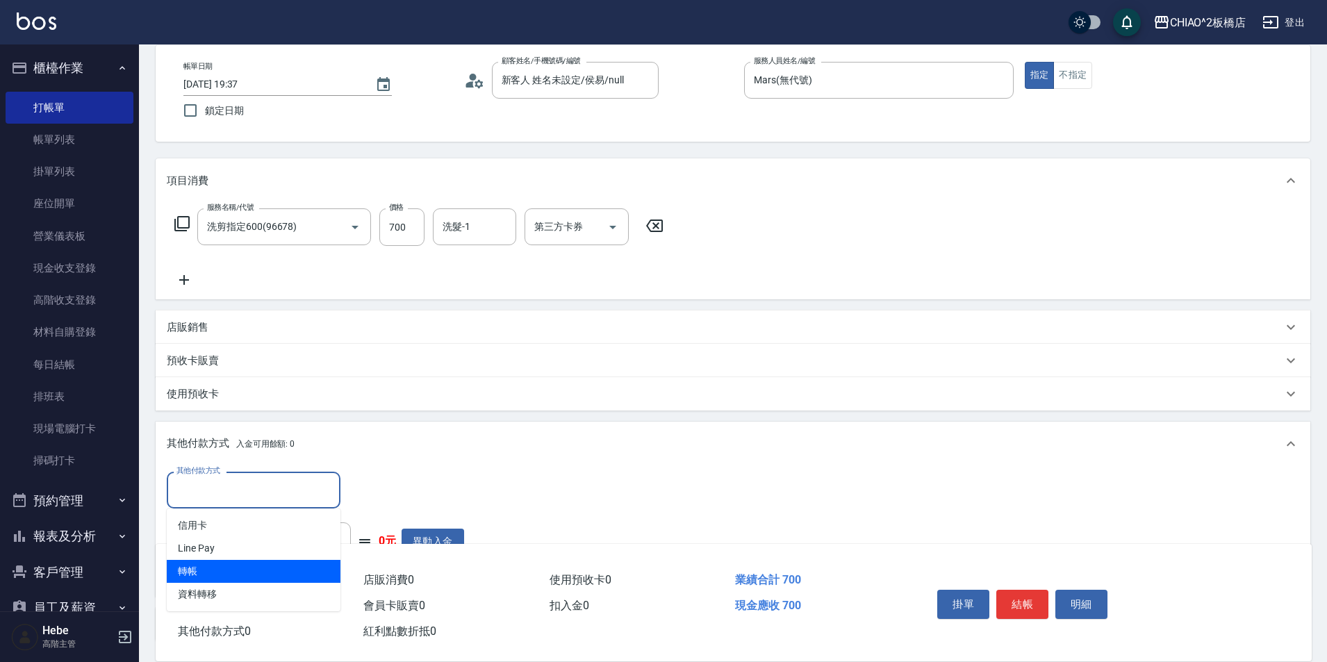
click at [207, 567] on span "轉帳" at bounding box center [254, 571] width 174 height 23
type input "轉帳"
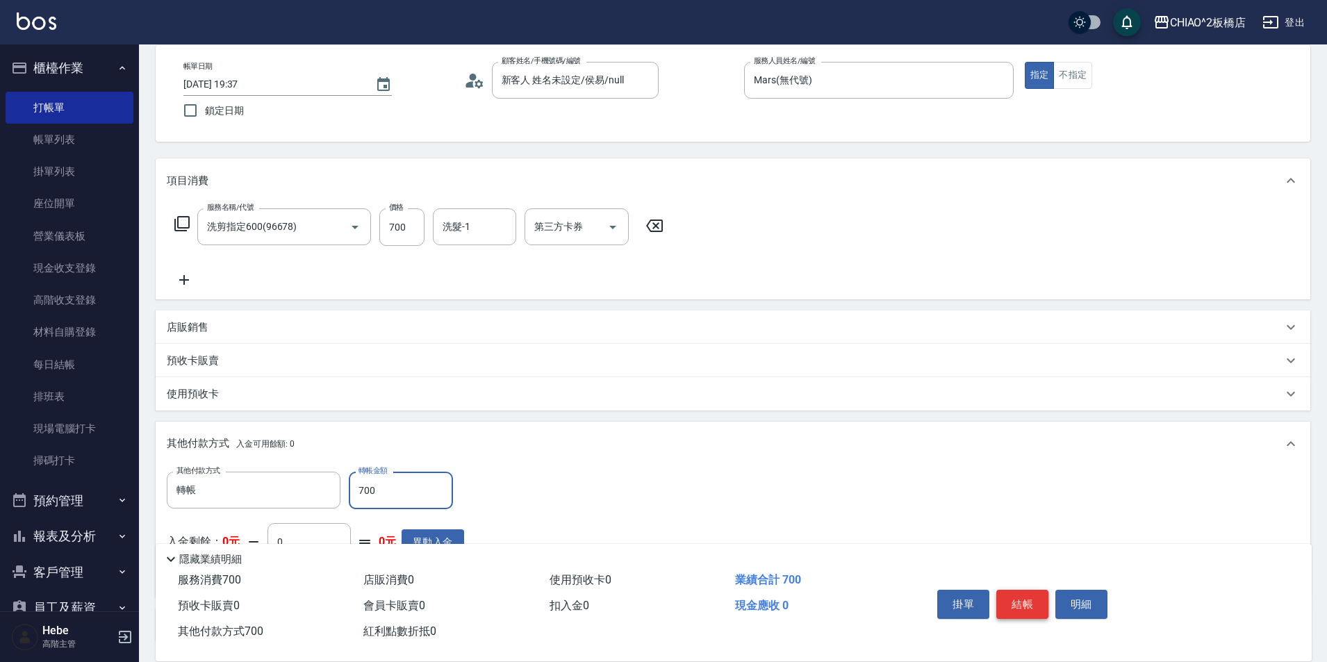
type input "700"
click at [1009, 594] on button "結帳" at bounding box center [1022, 604] width 52 height 29
type input "[DATE] 19:38"
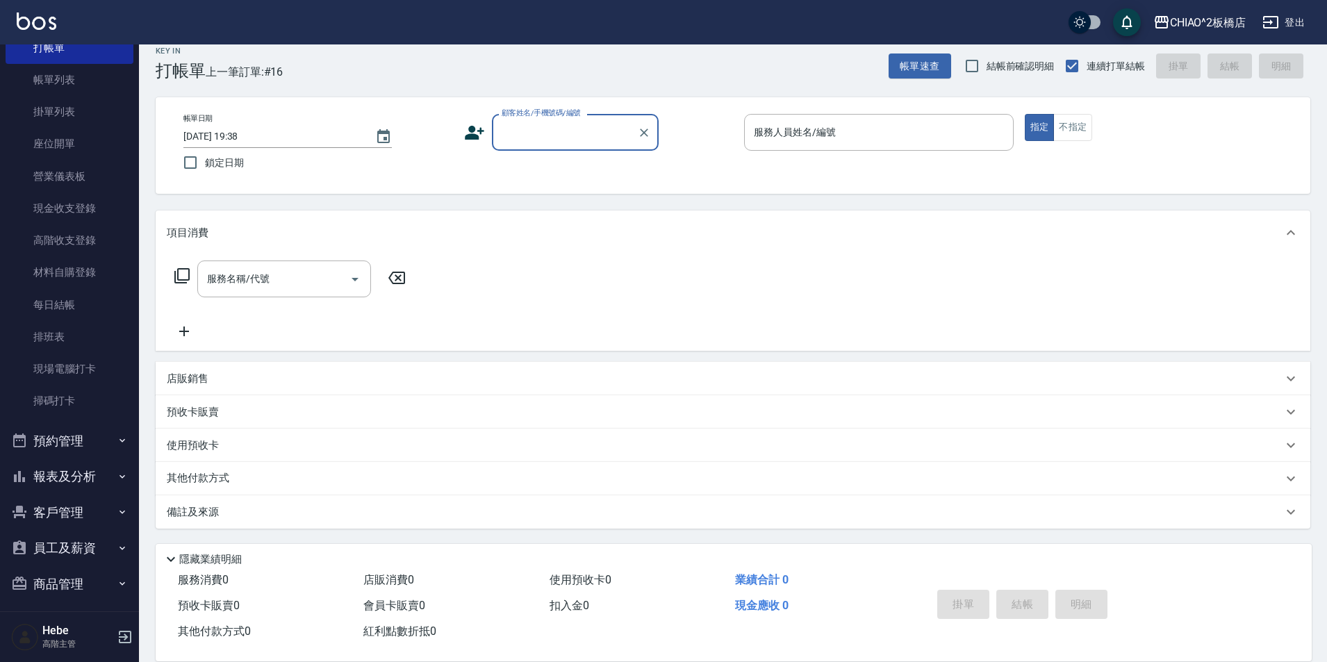
scroll to position [138, 0]
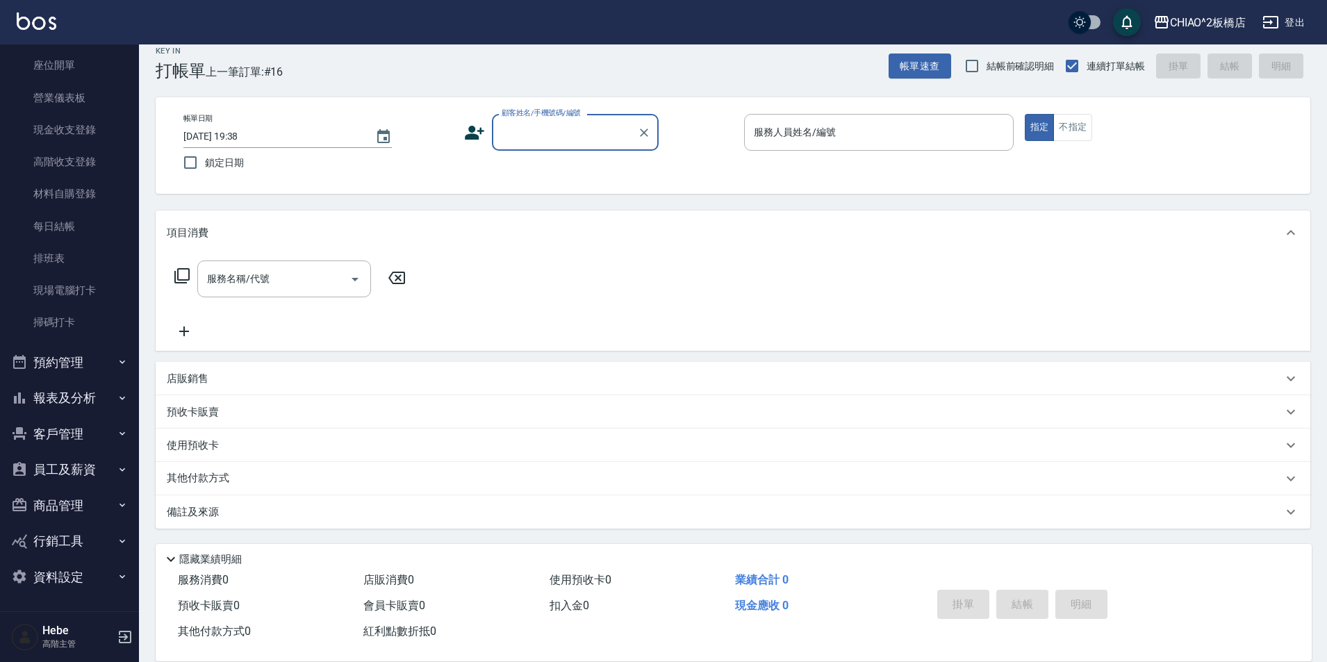
click at [67, 402] on button "報表及分析" at bounding box center [70, 398] width 128 height 36
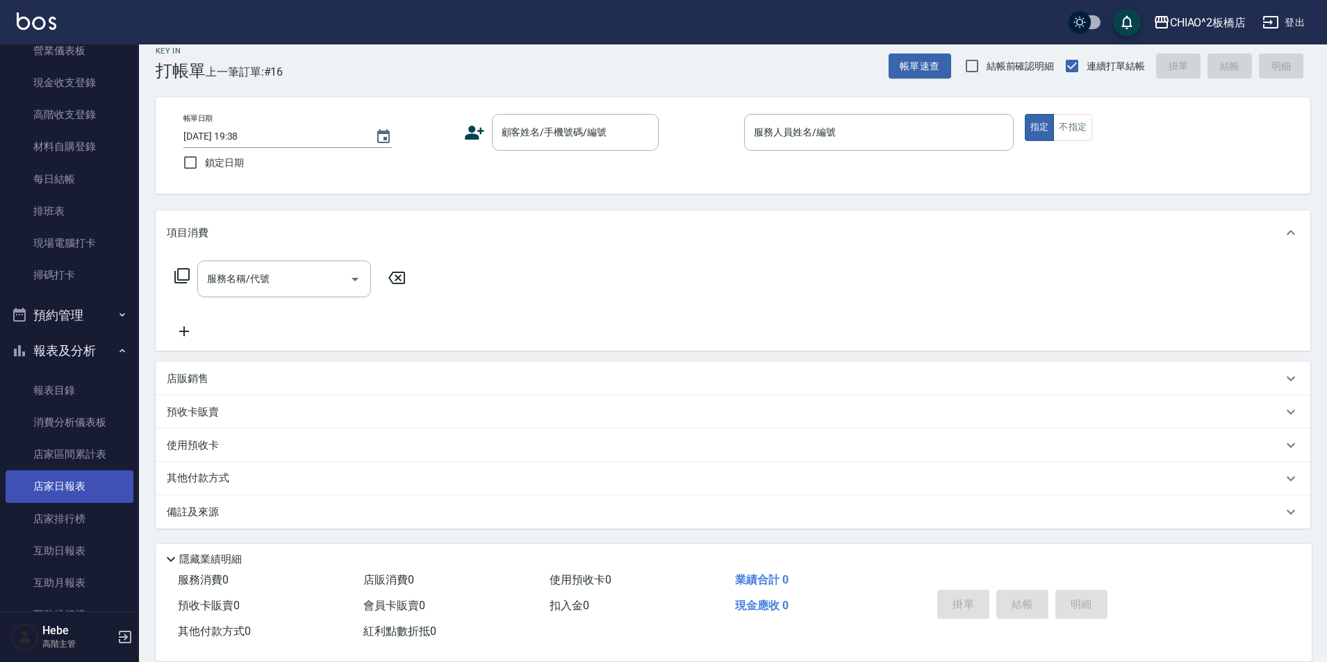
scroll to position [208, 0]
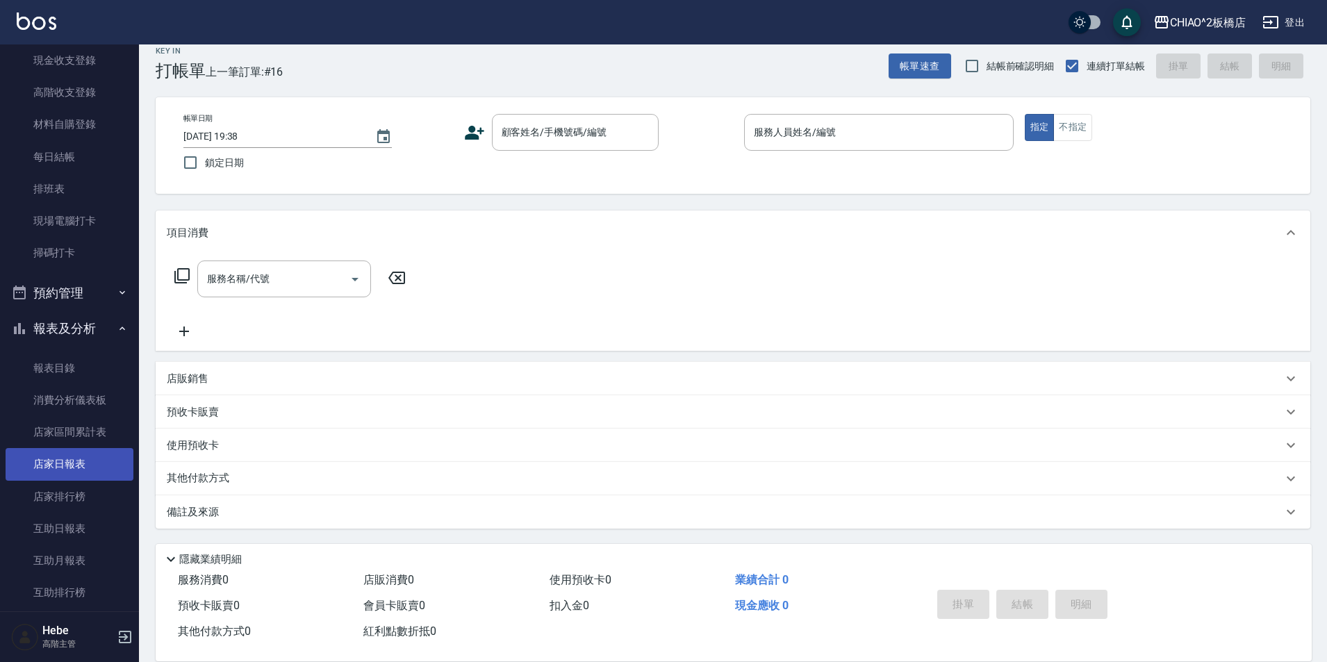
click at [78, 465] on link "店家日報表" at bounding box center [70, 464] width 128 height 32
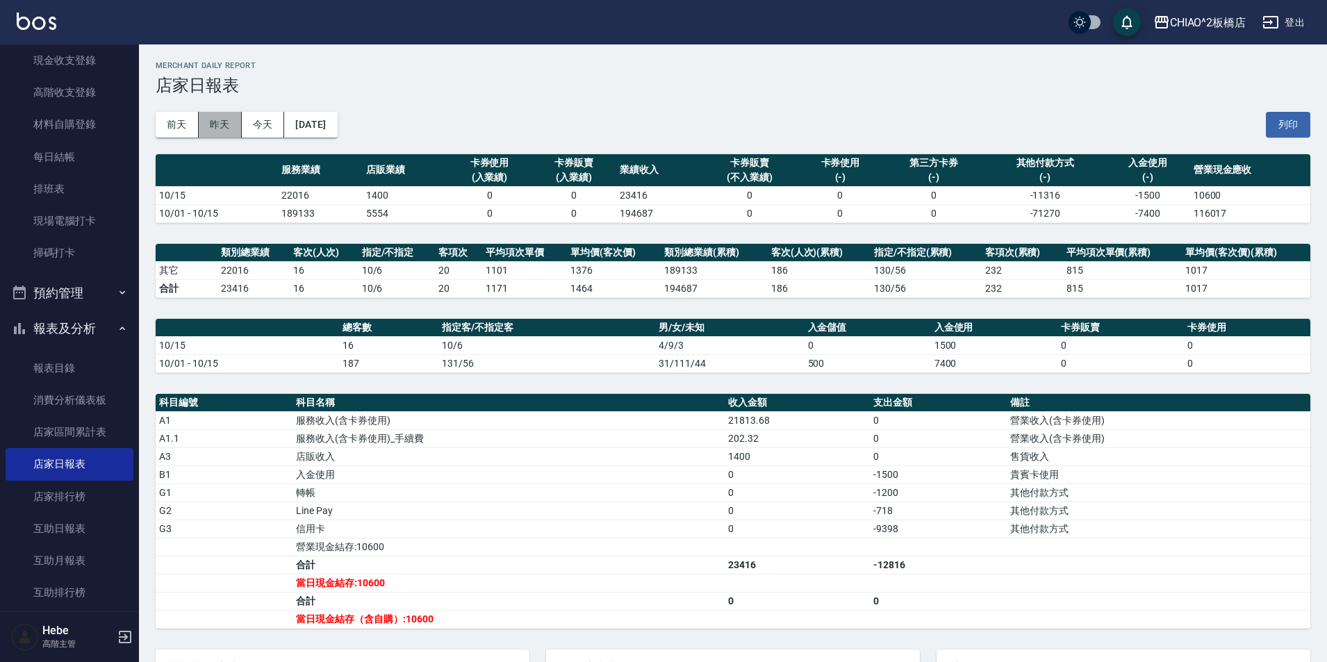
click at [222, 126] on button "昨天" at bounding box center [220, 125] width 43 height 26
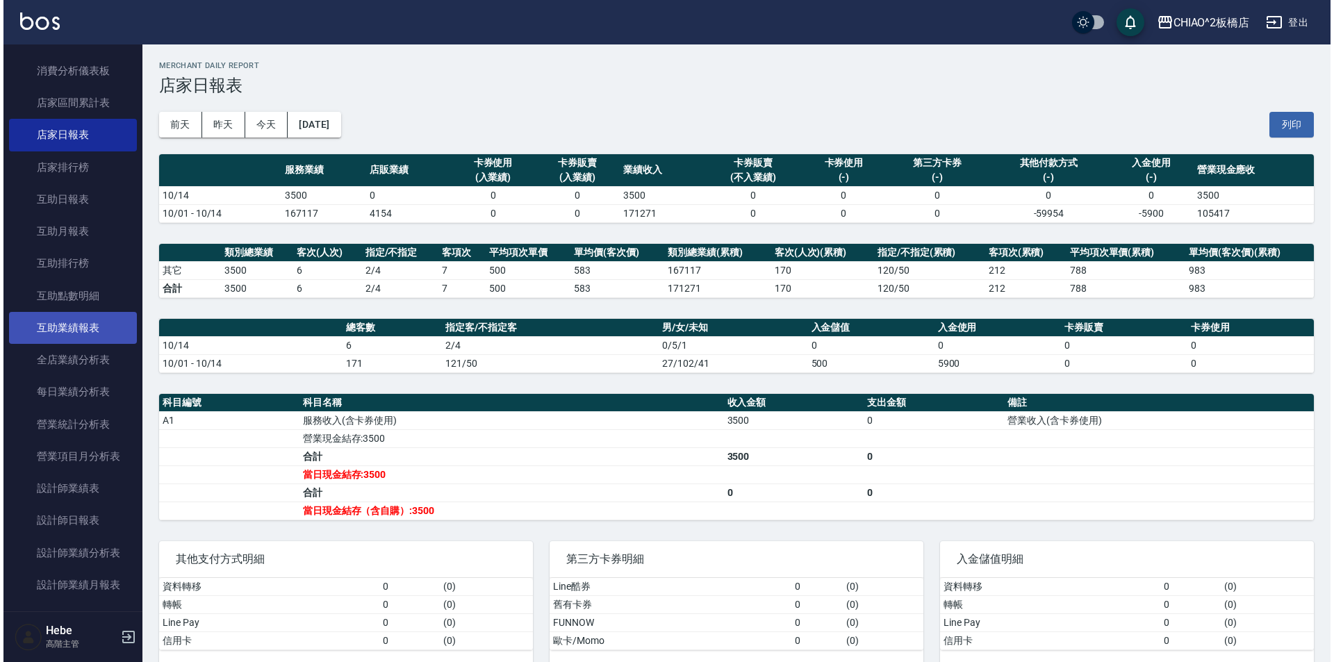
scroll to position [555, 0]
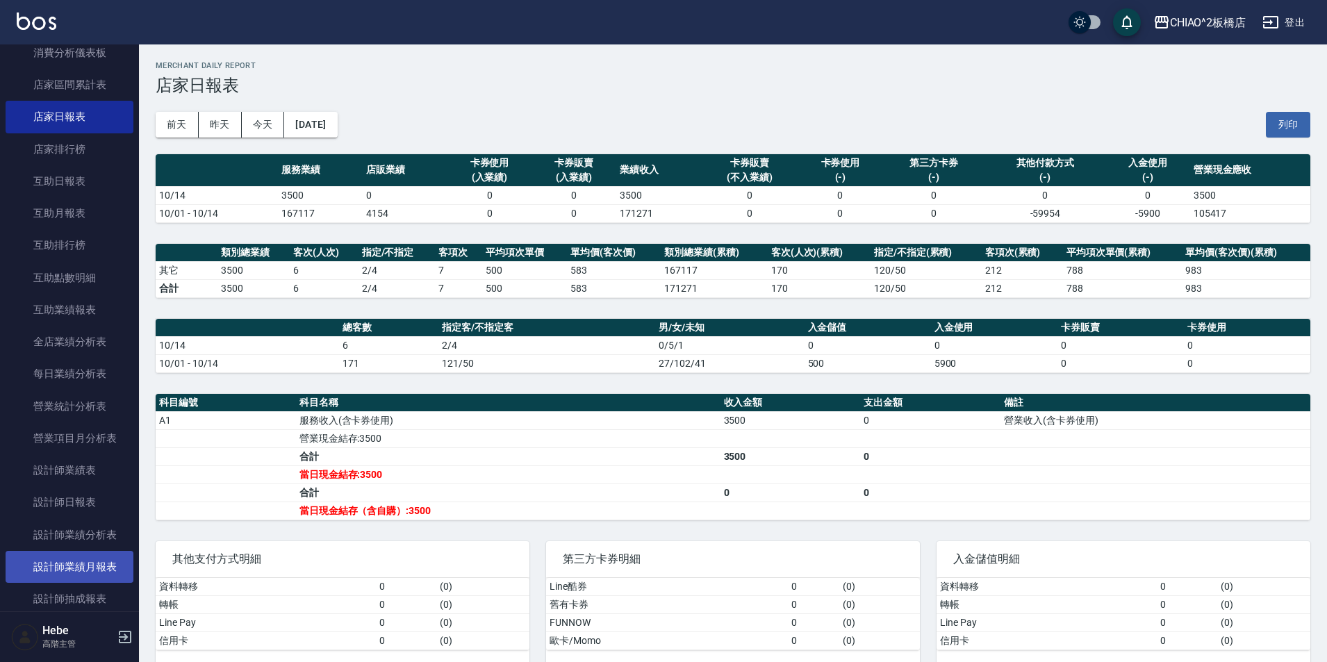
click at [78, 559] on link "設計師業績月報表" at bounding box center [70, 567] width 128 height 32
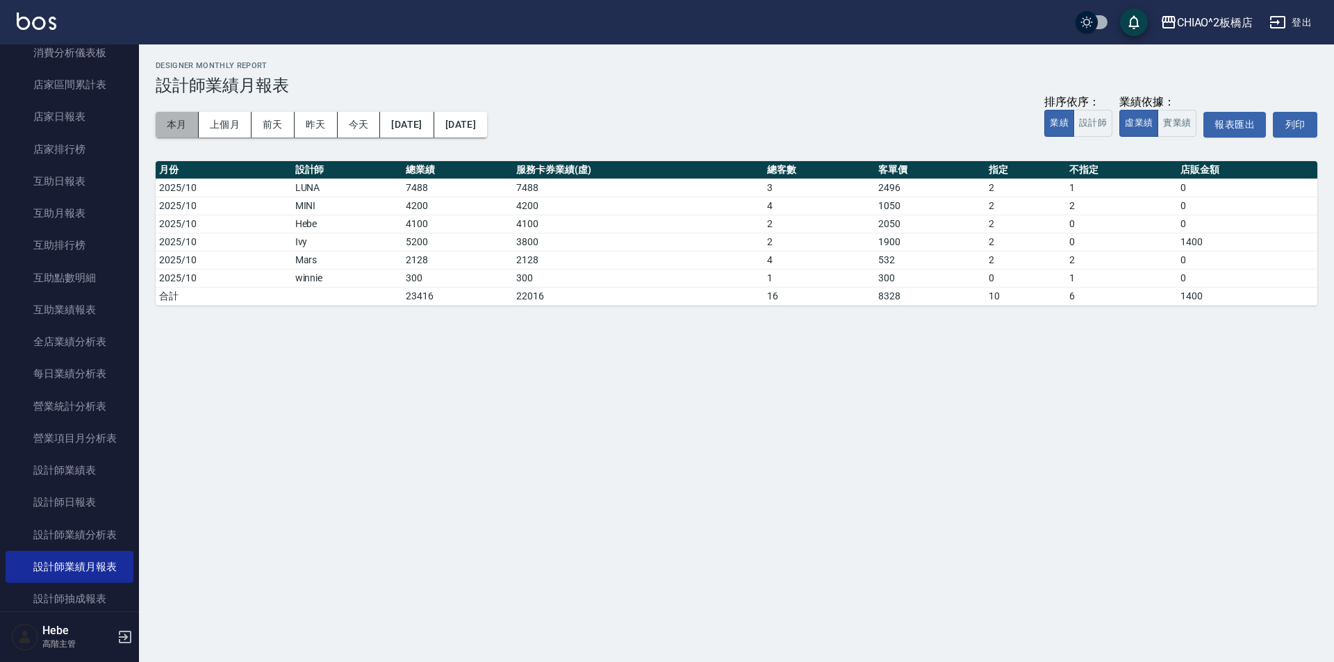
click at [166, 127] on button "本月" at bounding box center [177, 125] width 43 height 26
